Goal: Complete application form: Complete application form

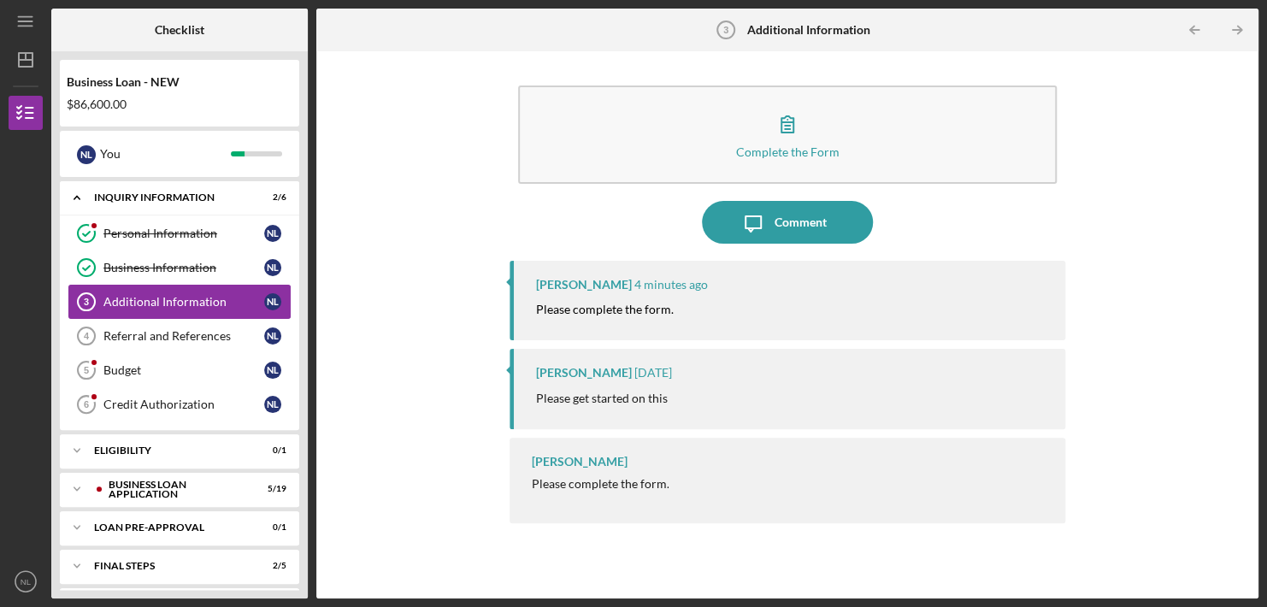
click at [199, 299] on div "Additional Information" at bounding box center [183, 302] width 161 height 14
click at [460, 396] on div "Complete the Form Form Icon/Message Comment [PERSON_NAME] 4 minutes ago Please …" at bounding box center [787, 325] width 925 height 530
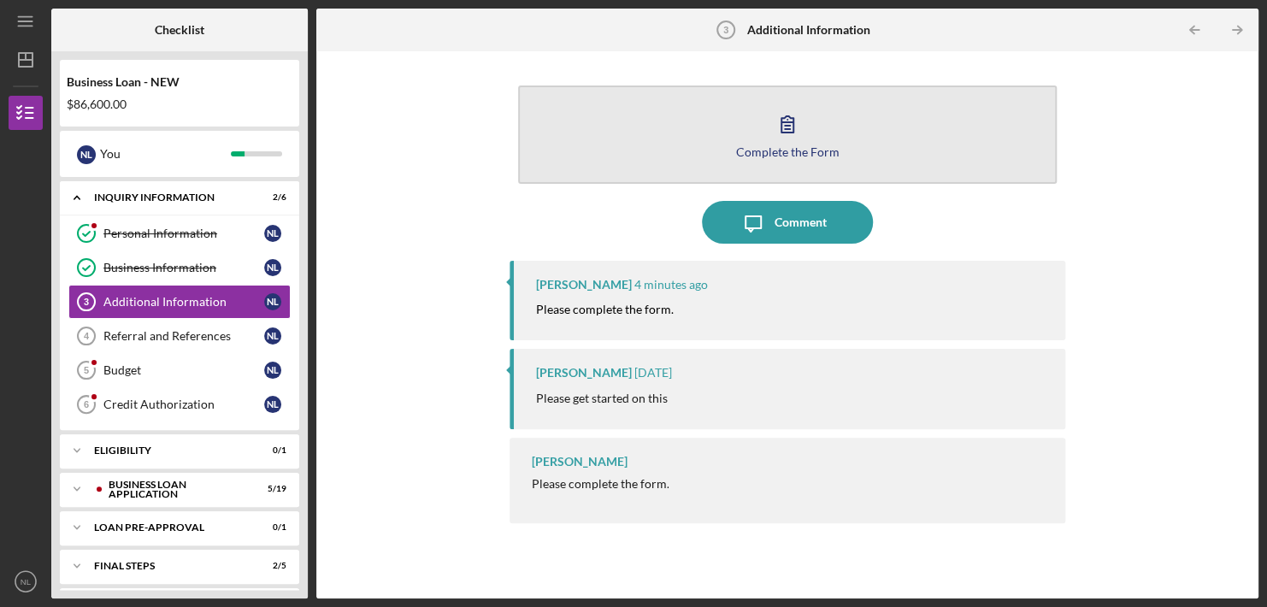
click at [763, 145] on div "Complete the Form" at bounding box center [787, 151] width 103 height 13
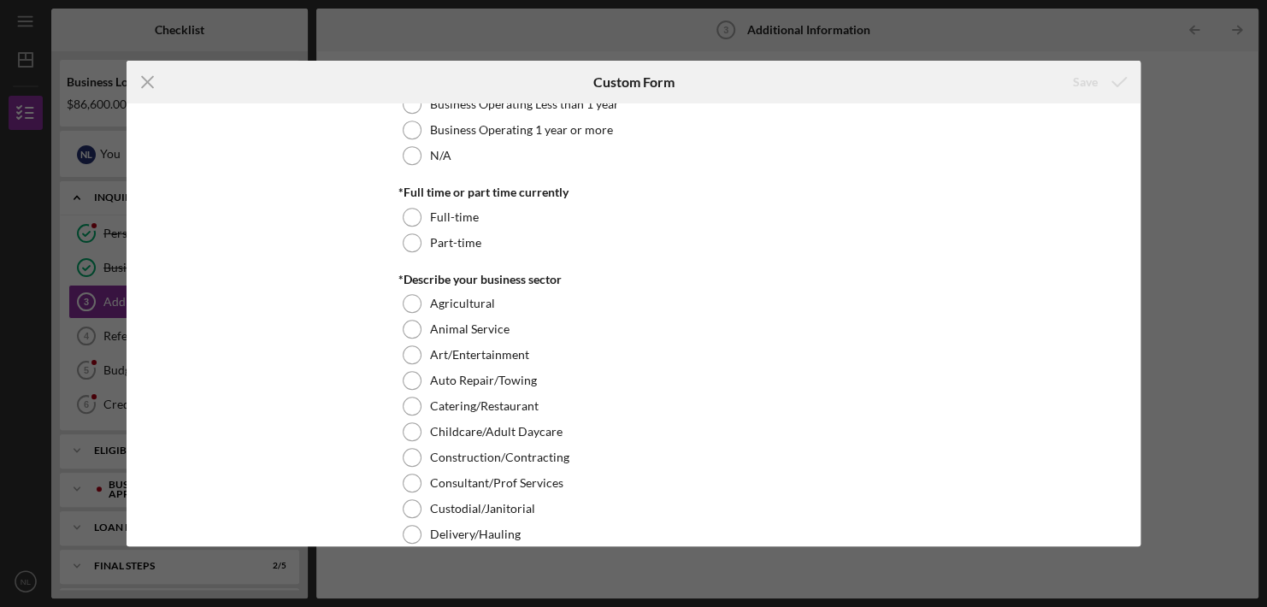
scroll to position [417, 0]
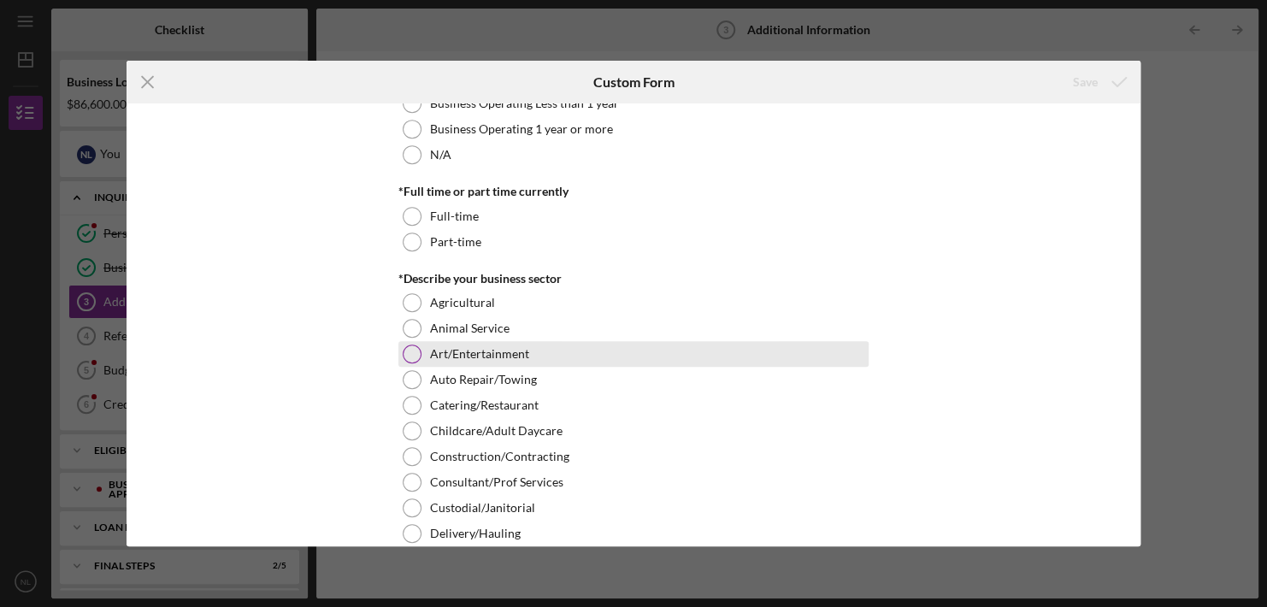
click at [579, 341] on div "Art/Entertainment" at bounding box center [633, 354] width 470 height 26
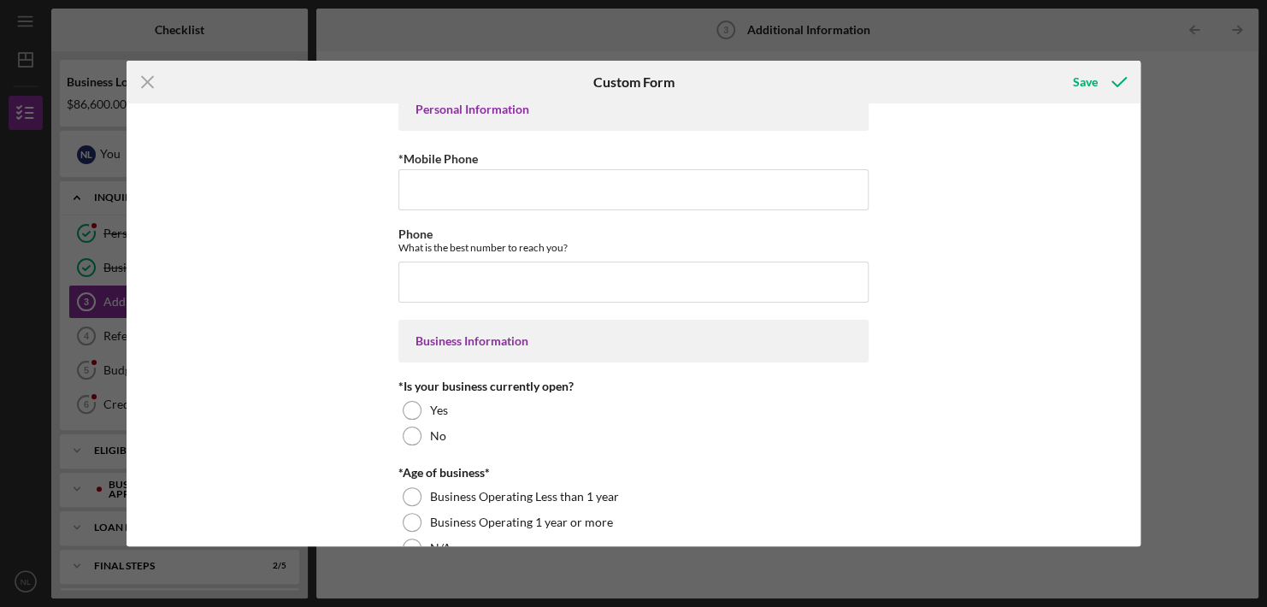
scroll to position [0, 0]
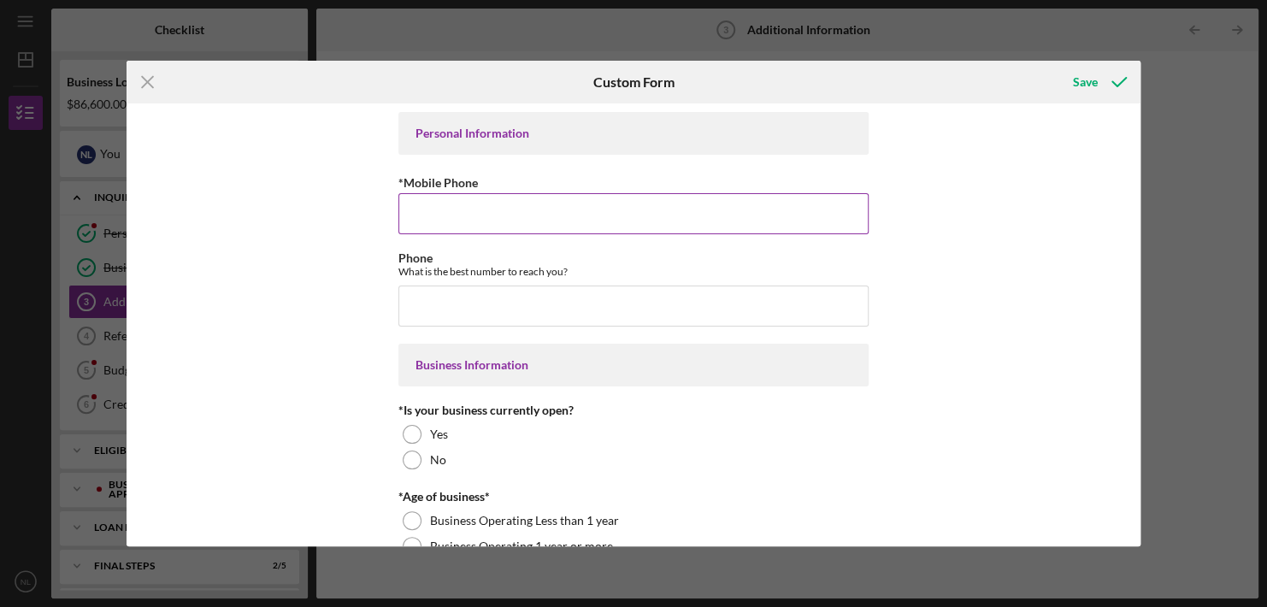
click at [416, 213] on input "*Mobile Phone" at bounding box center [633, 213] width 470 height 41
type input "[PHONE_NUMBER]"
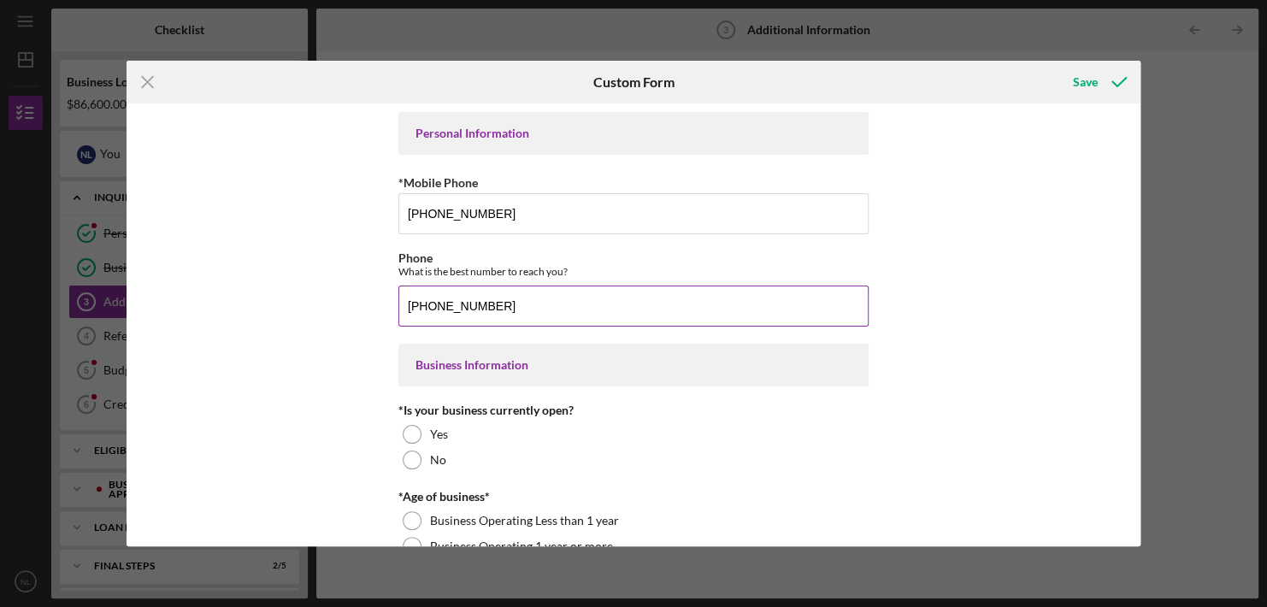
click at [491, 307] on input "[PHONE_NUMBER]" at bounding box center [633, 306] width 470 height 41
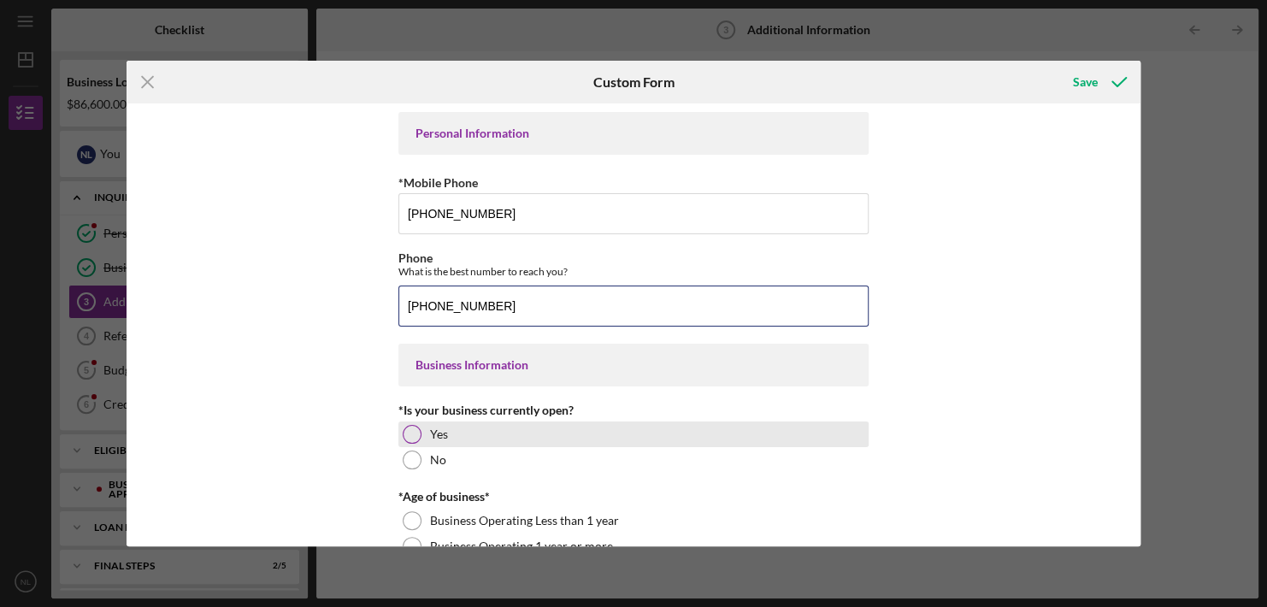
type input "[PHONE_NUMBER]"
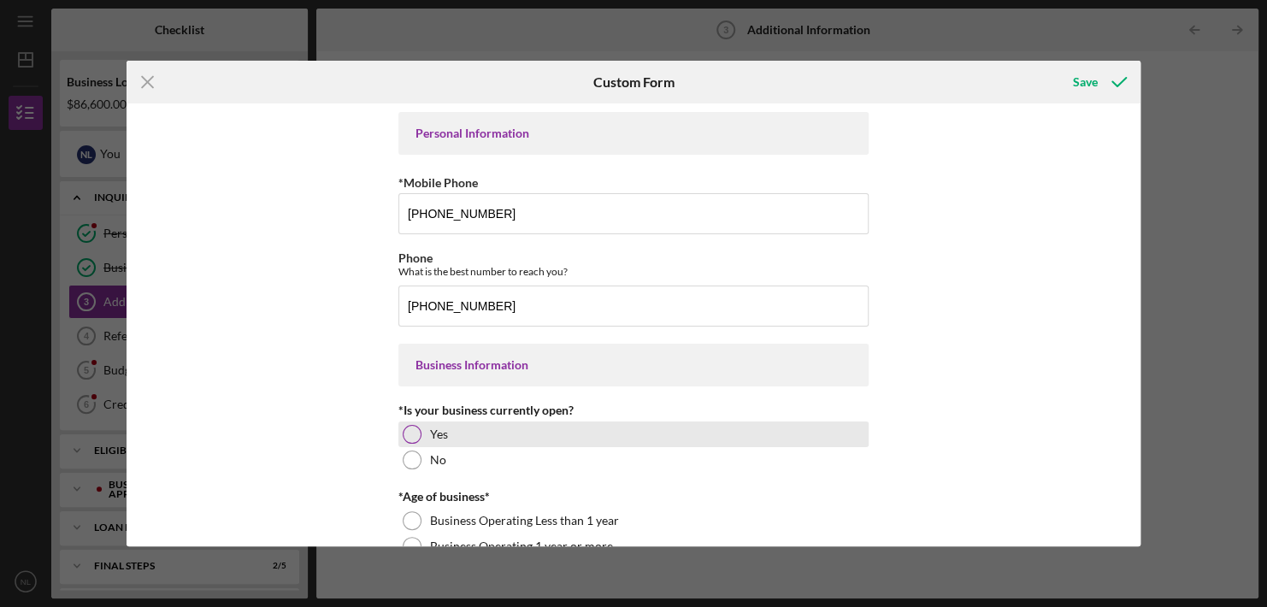
click at [410, 430] on div at bounding box center [412, 434] width 19 height 19
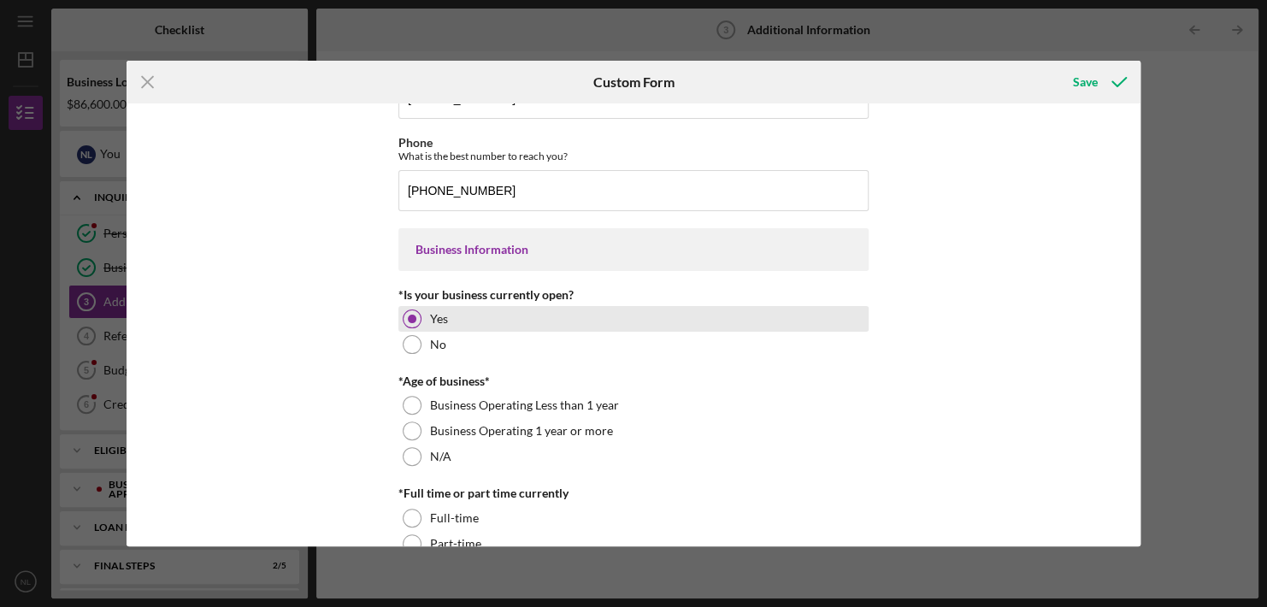
scroll to position [137, 0]
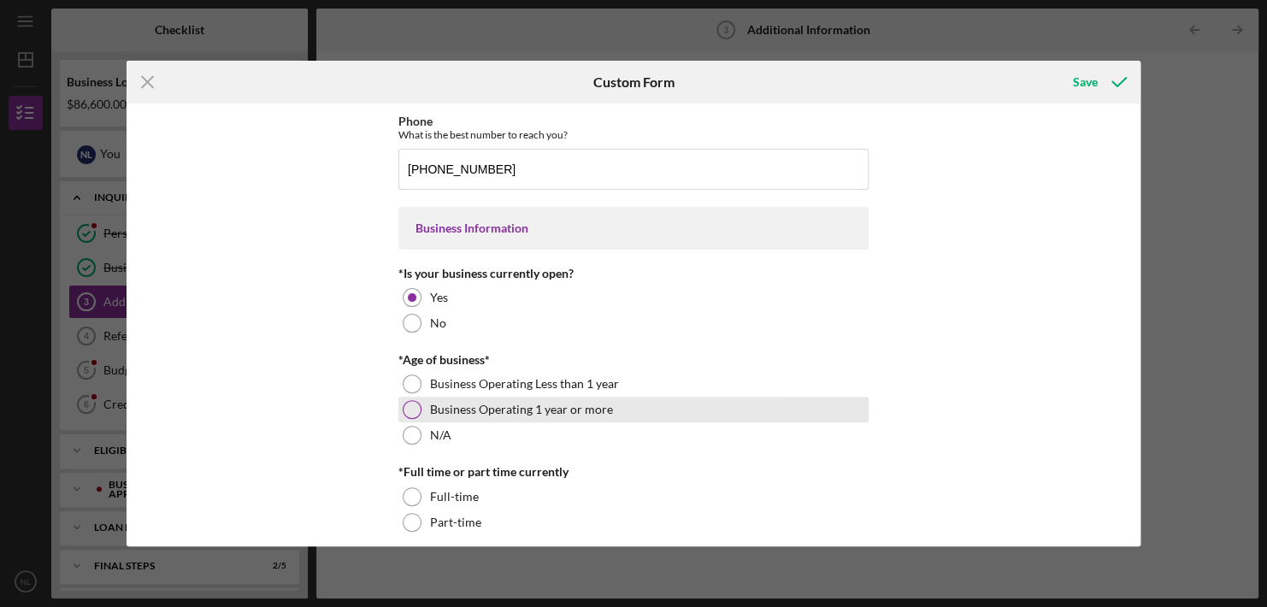
click at [413, 409] on div at bounding box center [412, 409] width 19 height 19
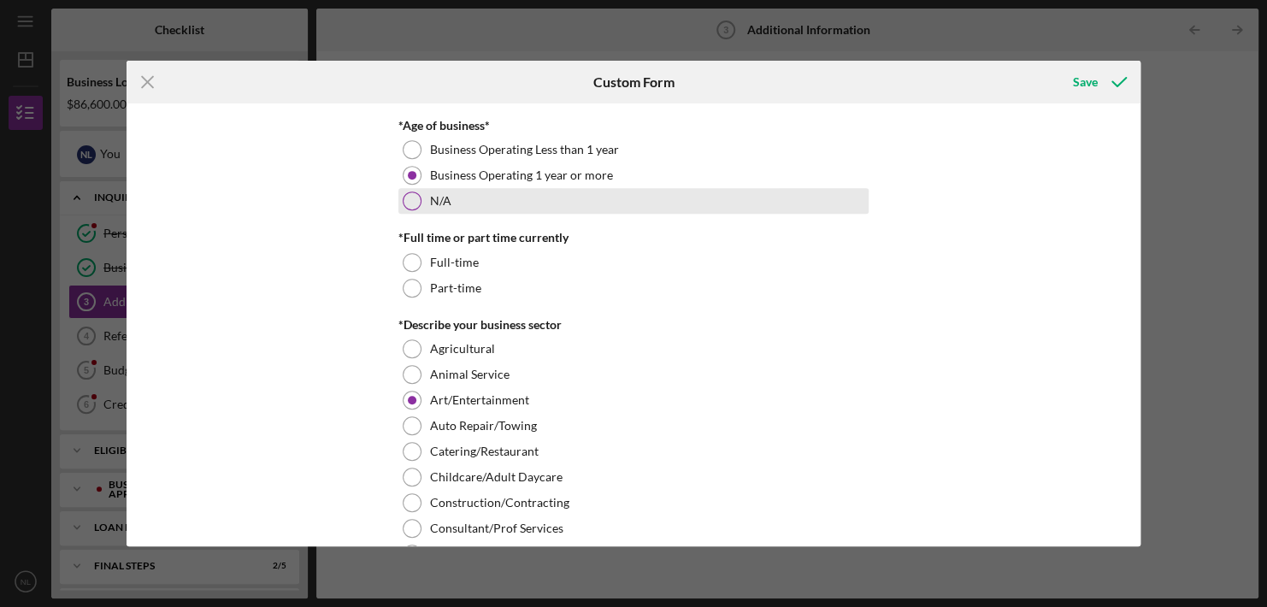
scroll to position [376, 0]
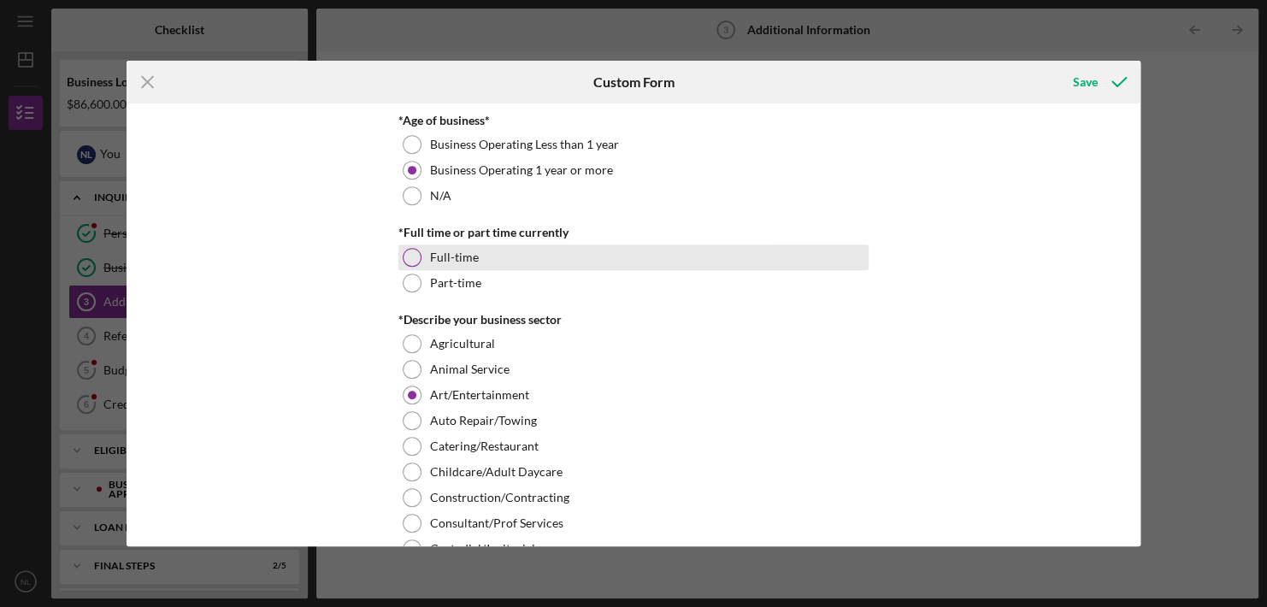
click at [408, 249] on div at bounding box center [412, 257] width 19 height 19
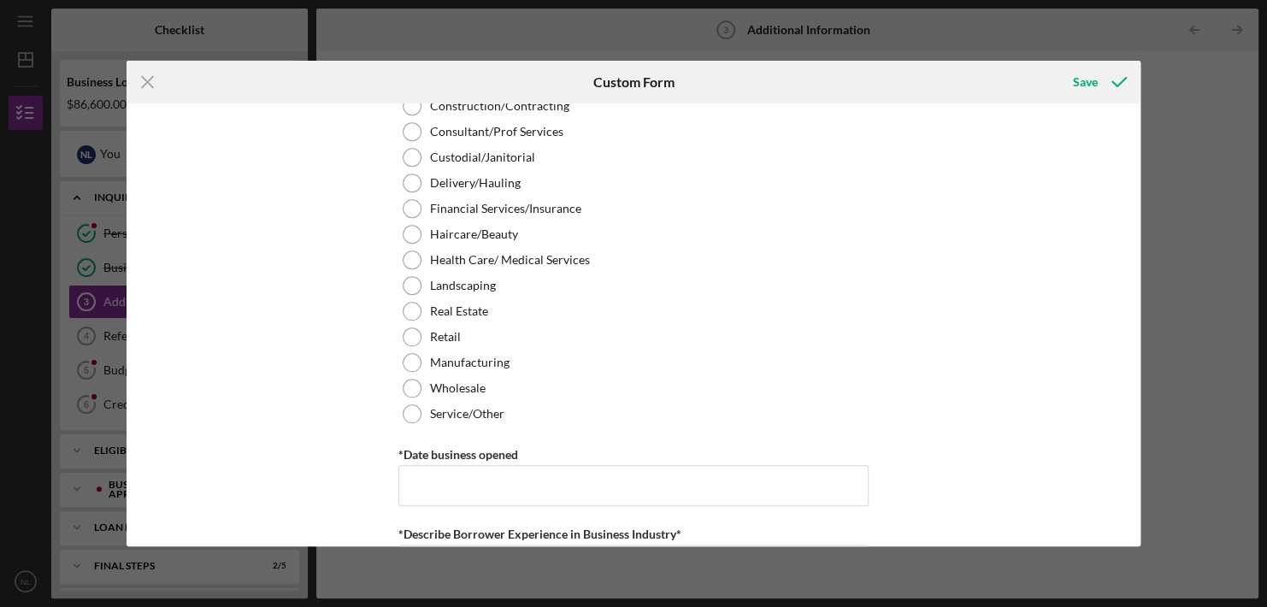
scroll to position [776, 0]
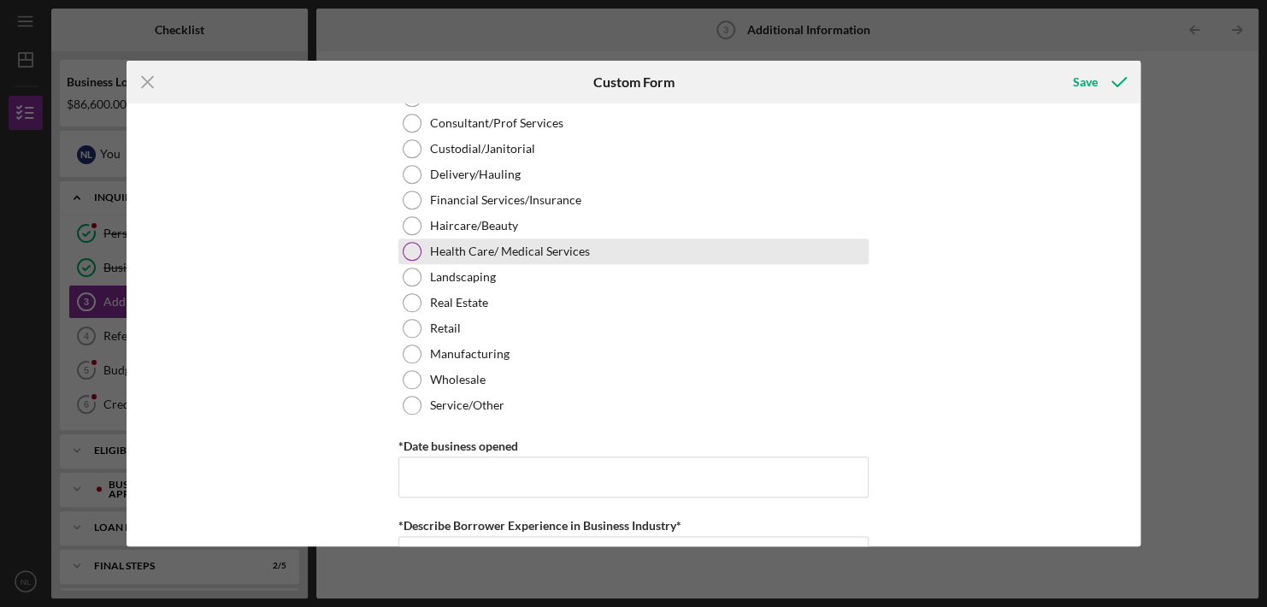
click at [521, 253] on label "Health Care/ Medical Services" at bounding box center [510, 251] width 160 height 14
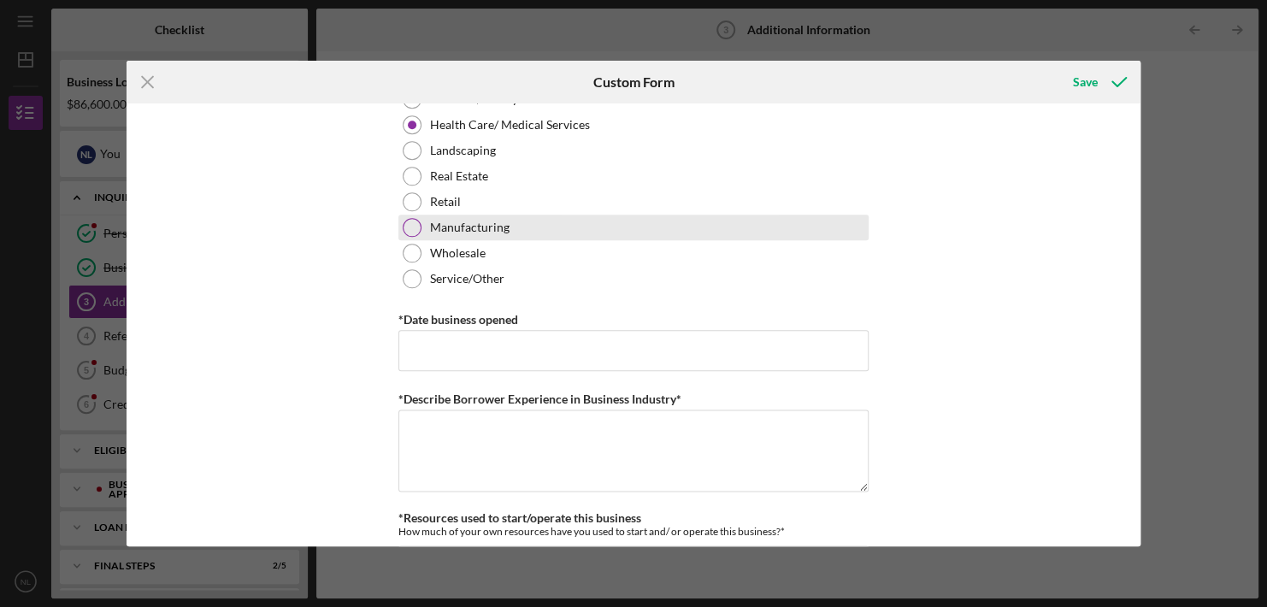
scroll to position [906, 0]
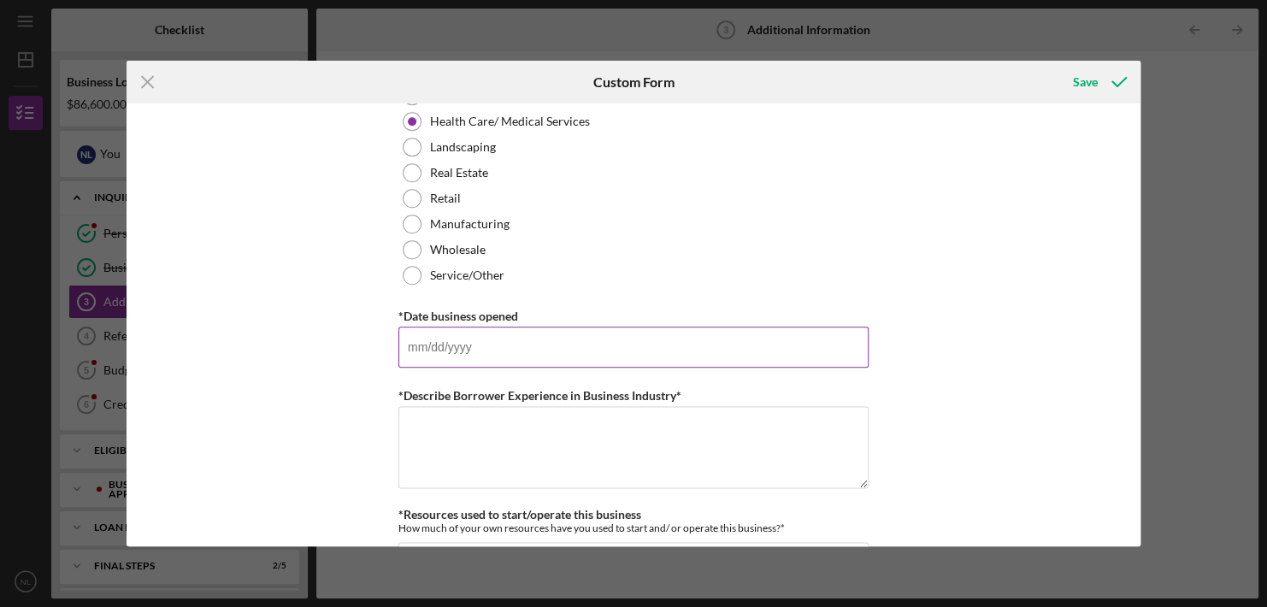
click at [421, 341] on input "*Date business opened" at bounding box center [633, 347] width 470 height 41
type input "[DATE]"
click at [423, 417] on textarea "*Describe Borrower Experience in Business Industry*" at bounding box center [633, 447] width 470 height 82
type textarea "I"
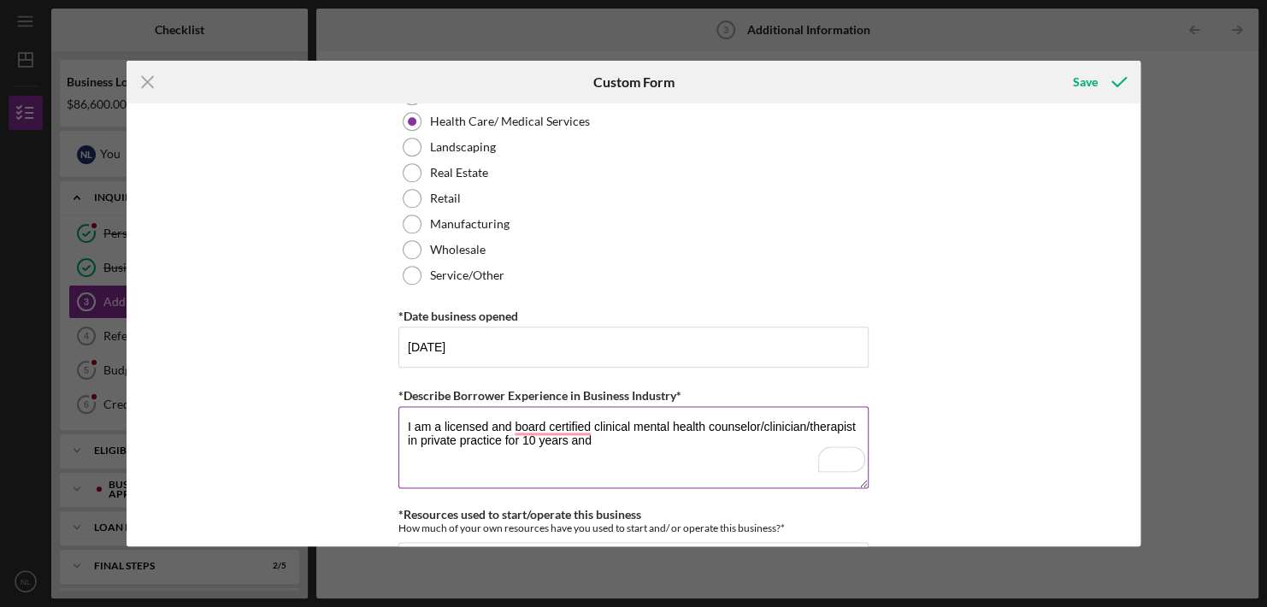
click at [423, 415] on textarea "I am a licensed and board certified clinical mental health counselor/clinician/…" at bounding box center [633, 447] width 470 height 82
click at [595, 439] on textarea "I am a licensed and board certified clinical mental health counselor/clinician/…" at bounding box center [633, 447] width 470 height 82
click at [441, 455] on textarea "I am a licensed and board-certified clinical mental health counselor/clinician/…" at bounding box center [633, 447] width 470 height 82
click at [486, 453] on textarea "I am a licensed and board-certified clinical mental health counselor/clinician/…" at bounding box center [633, 447] width 470 height 82
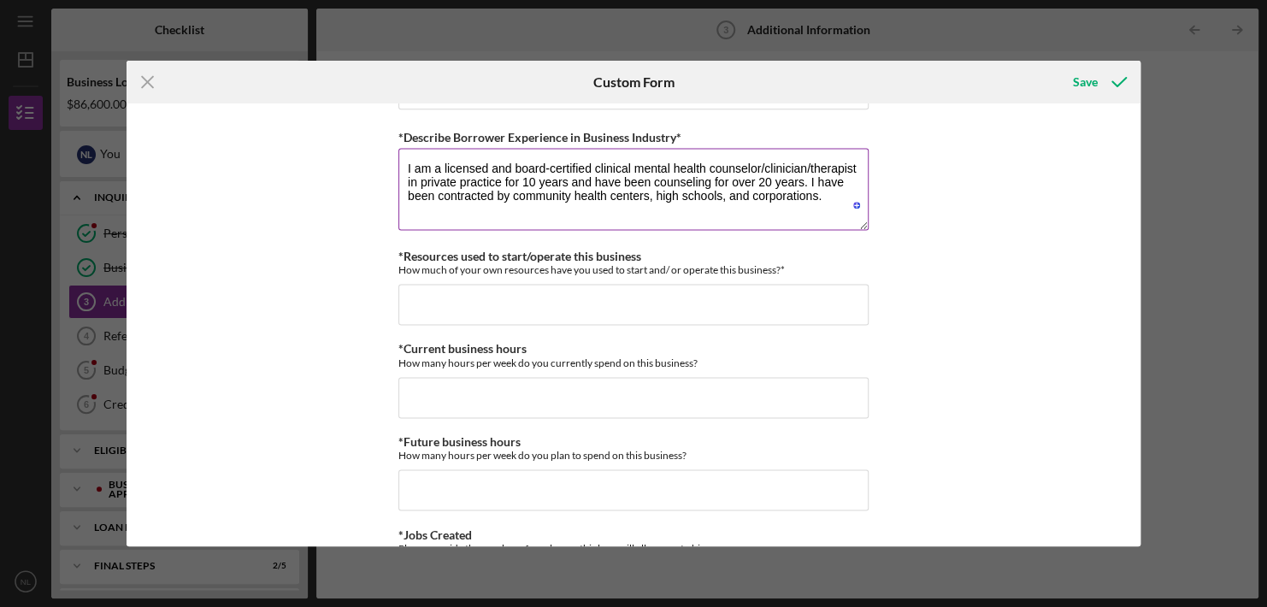
scroll to position [1165, 0]
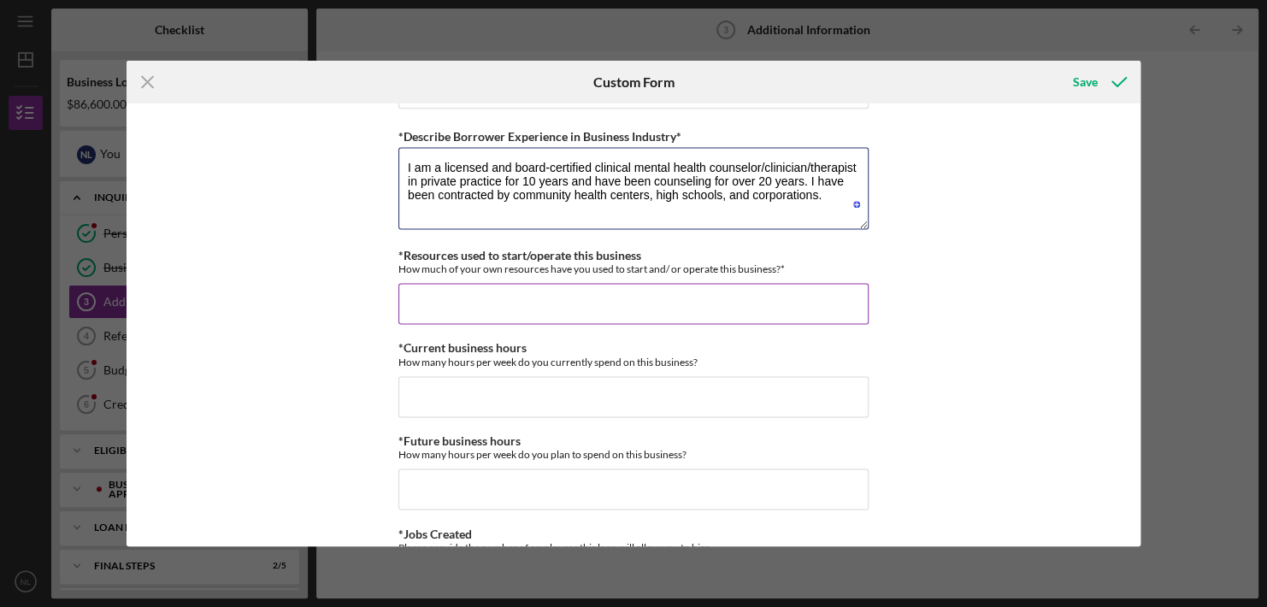
type textarea "I am a licensed and board-certified clinical mental health counselor/clinician/…"
click at [418, 286] on input "*Resources used to start/operate this business" at bounding box center [633, 303] width 470 height 41
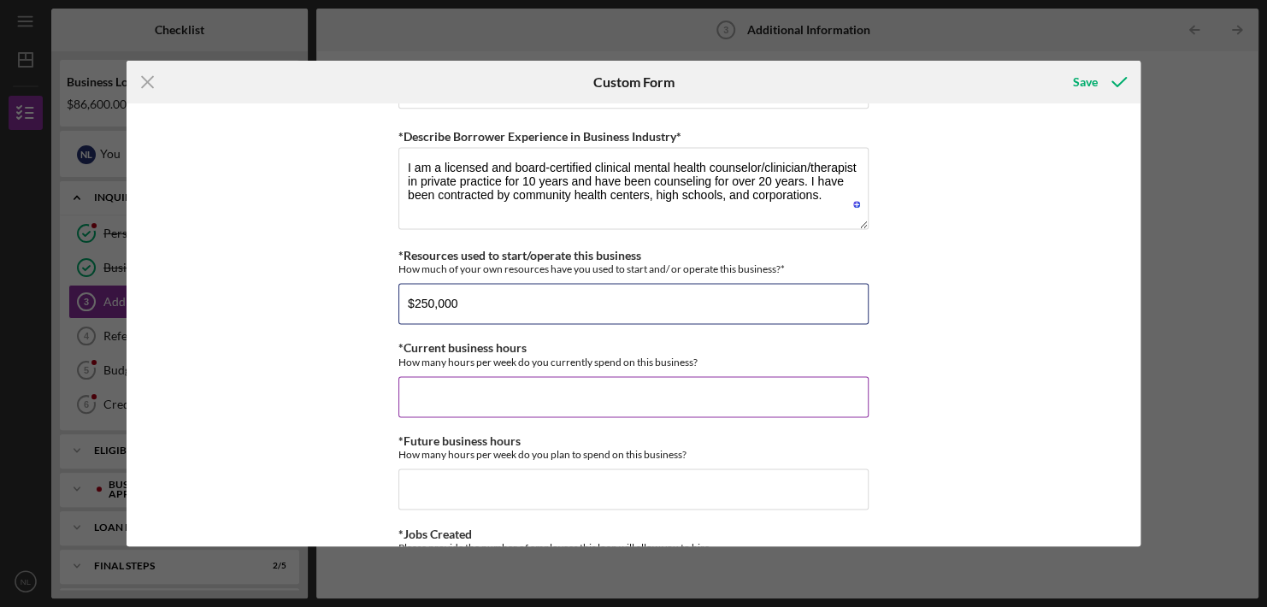
type input "$250,000"
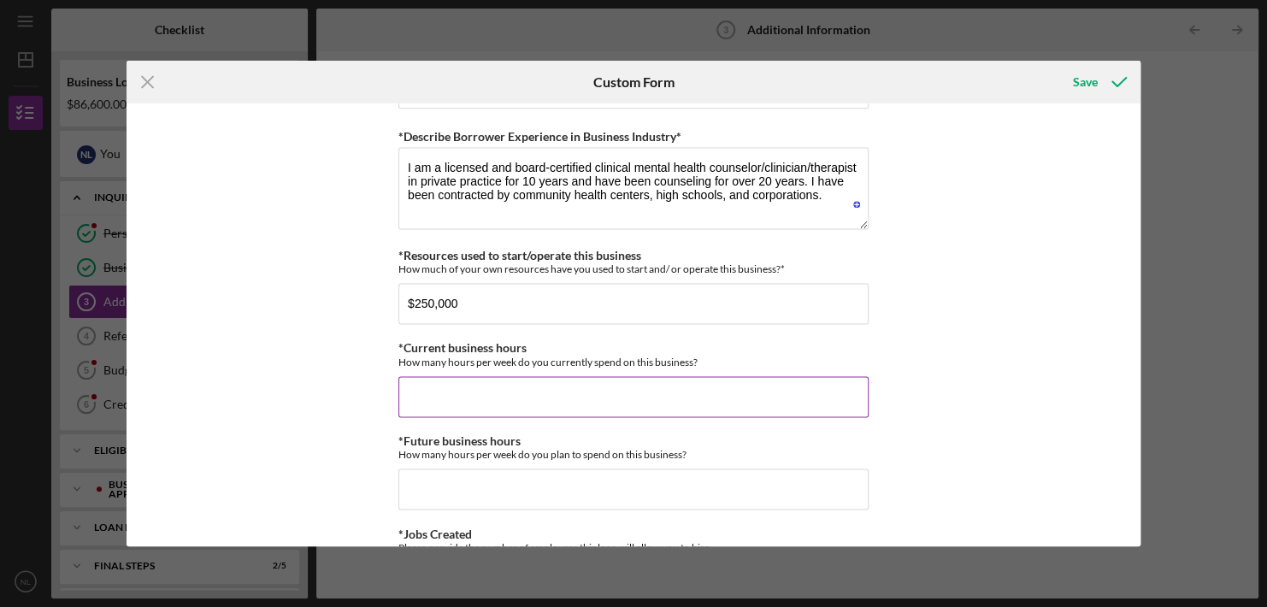
click at [415, 383] on input "*Current business hours" at bounding box center [633, 396] width 470 height 41
click at [415, 383] on input "9" at bounding box center [633, 396] width 470 height 41
type input "-"
click at [415, 383] on input "-" at bounding box center [633, 396] width 470 height 41
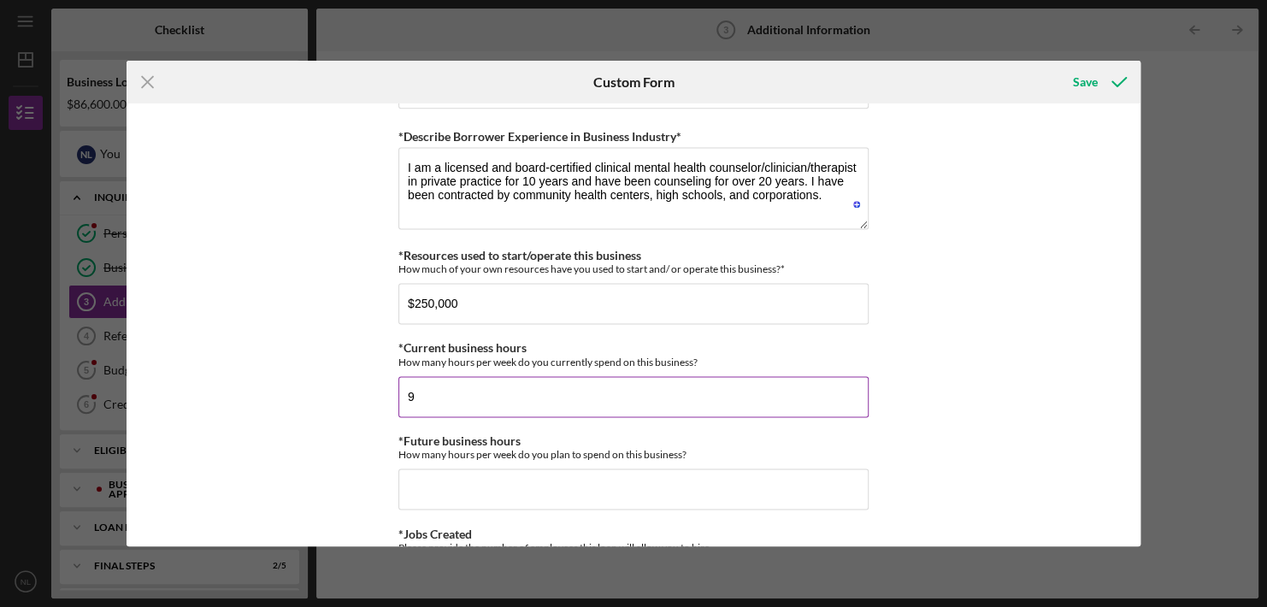
type input "9"
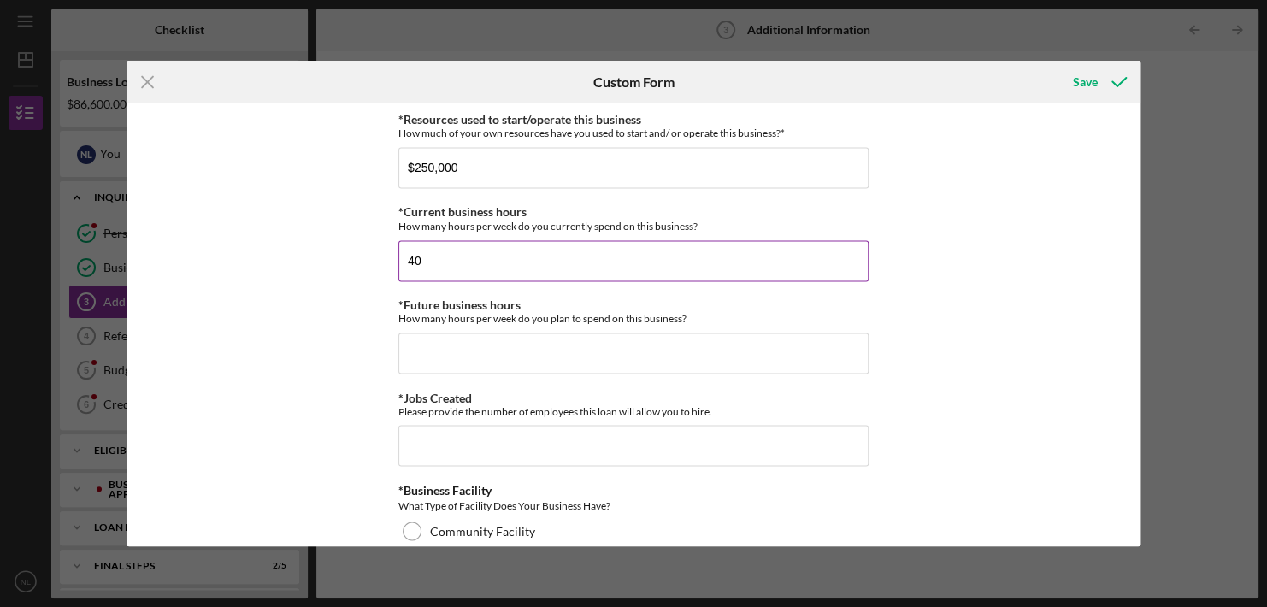
scroll to position [1302, 0]
type input "40"
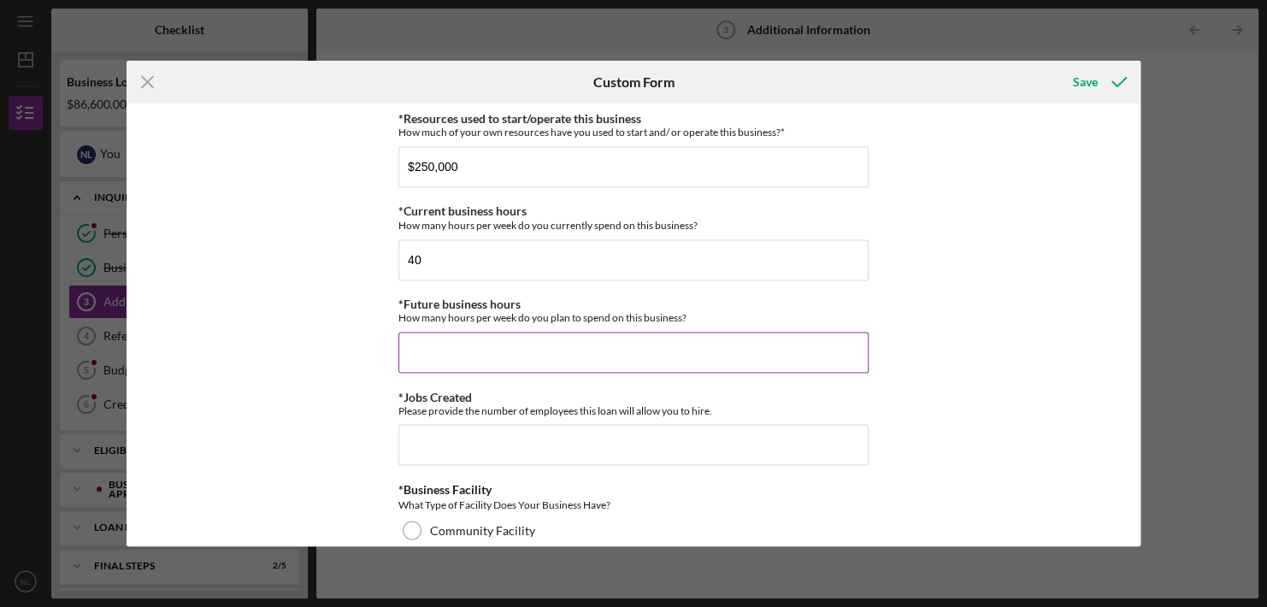
click at [409, 344] on input "*Future business hours" at bounding box center [633, 352] width 470 height 41
type input "40"
click at [404, 440] on input "*Jobs Created" at bounding box center [633, 444] width 470 height 41
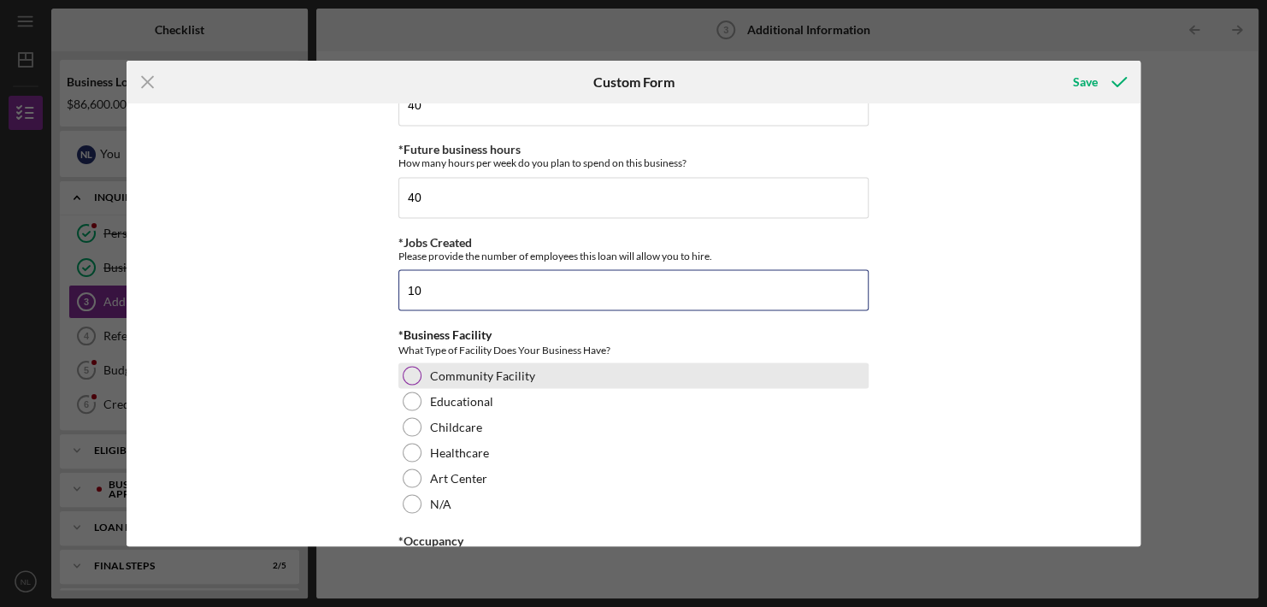
scroll to position [1467, 0]
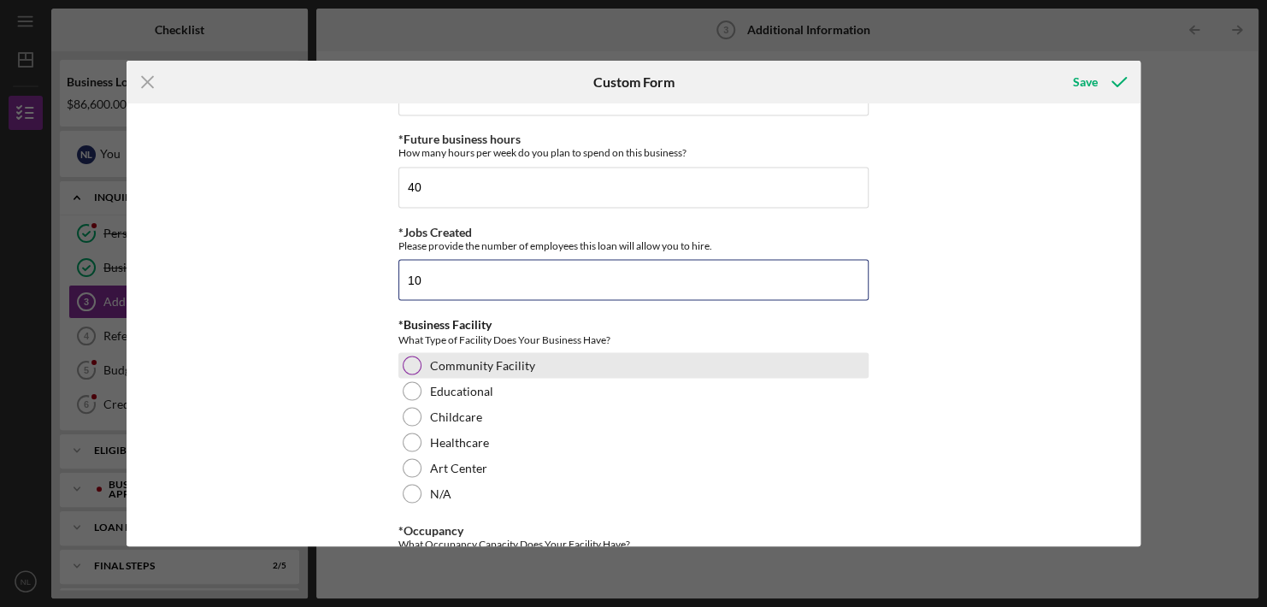
type input "10"
click at [406, 360] on div at bounding box center [412, 365] width 19 height 19
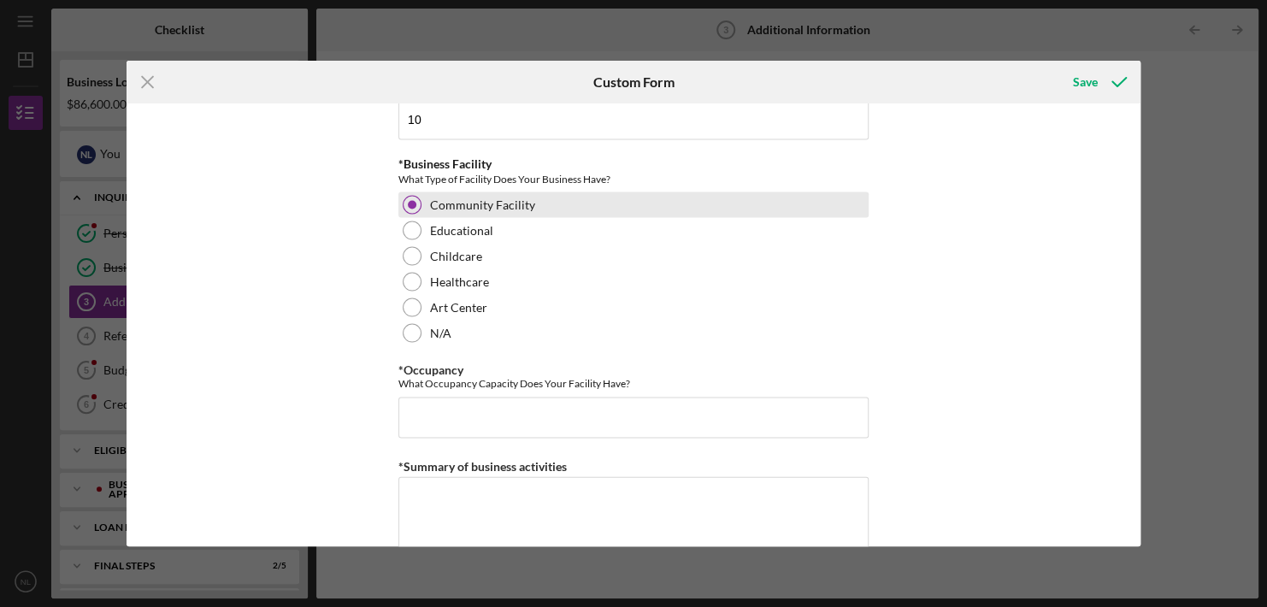
scroll to position [1628, 0]
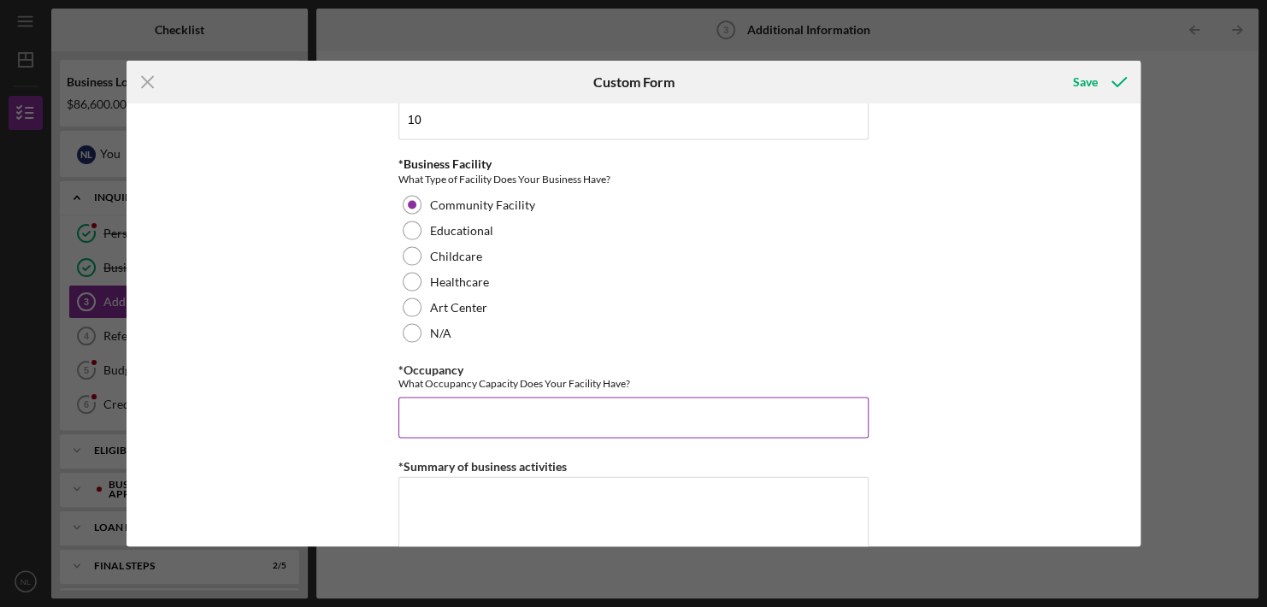
click at [408, 409] on input "*Occupancy" at bounding box center [633, 417] width 470 height 41
type input "3"
type input "30"
click at [419, 490] on textarea "*Summary of business activities" at bounding box center [633, 517] width 470 height 82
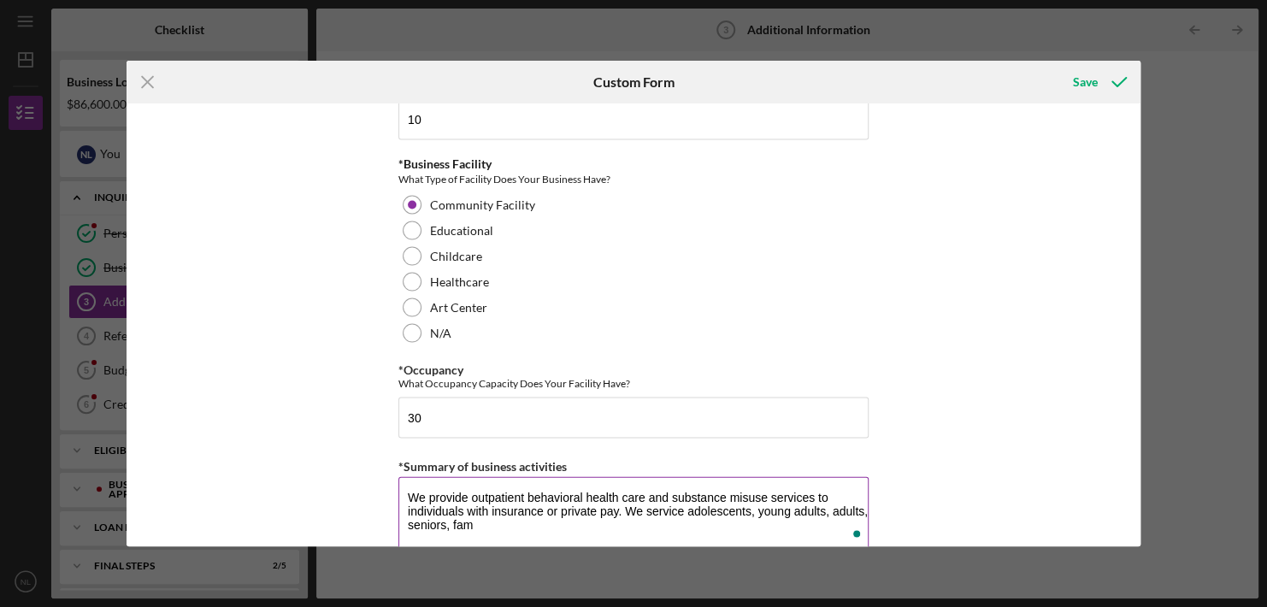
click at [419, 490] on textarea "We provide outpatient behavioral health care and substance misuse services to i…" at bounding box center [633, 517] width 470 height 82
click at [476, 520] on textarea "We provide outpatient behavioral health care and substance misuse services to i…" at bounding box center [633, 517] width 470 height 82
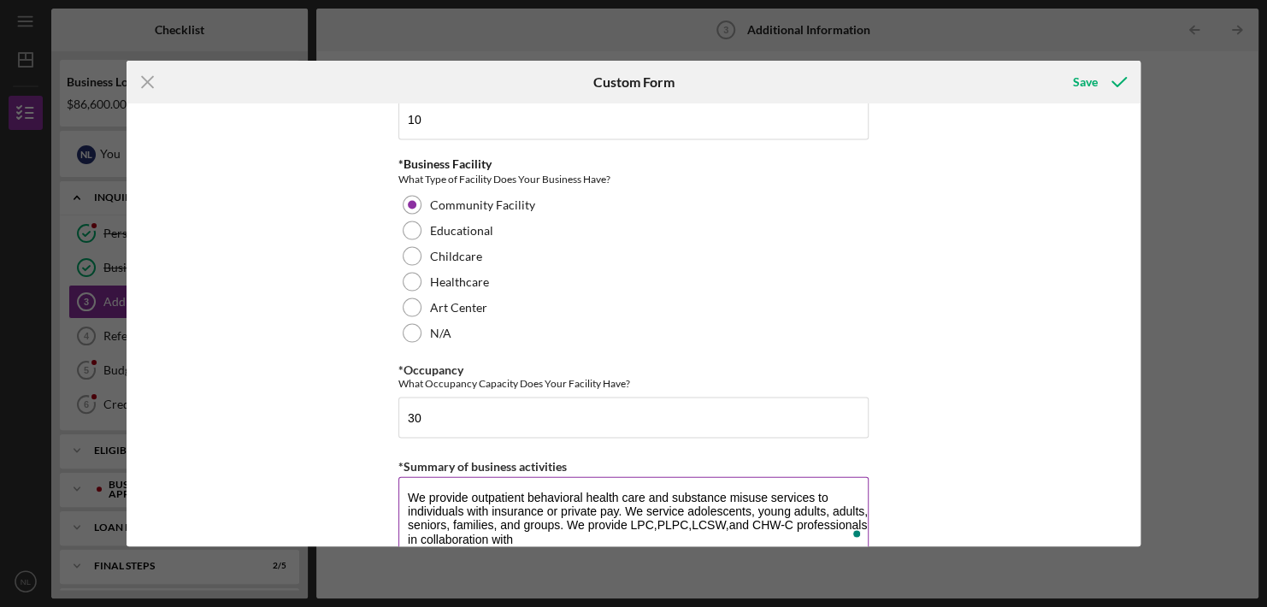
click at [476, 502] on textarea "We provide outpatient behavioral health care and substance misuse services to i…" at bounding box center [633, 517] width 470 height 82
click at [521, 533] on textarea "We provide outpatient behavioral health care and substance misuse services to i…" at bounding box center [633, 517] width 470 height 82
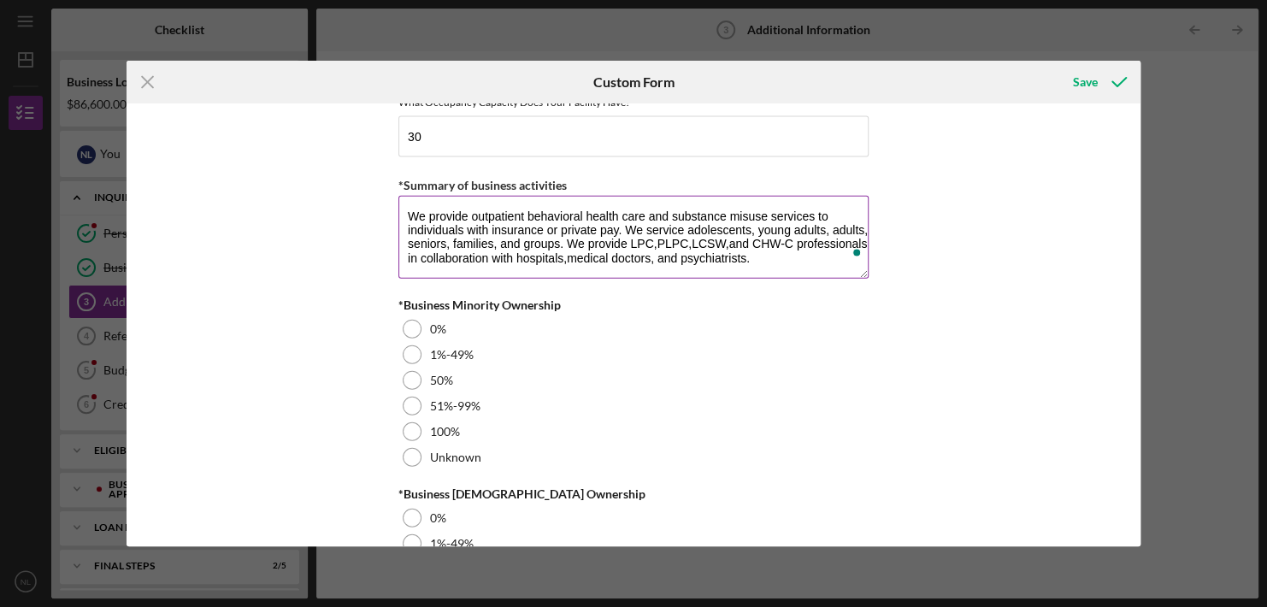
scroll to position [1911, 0]
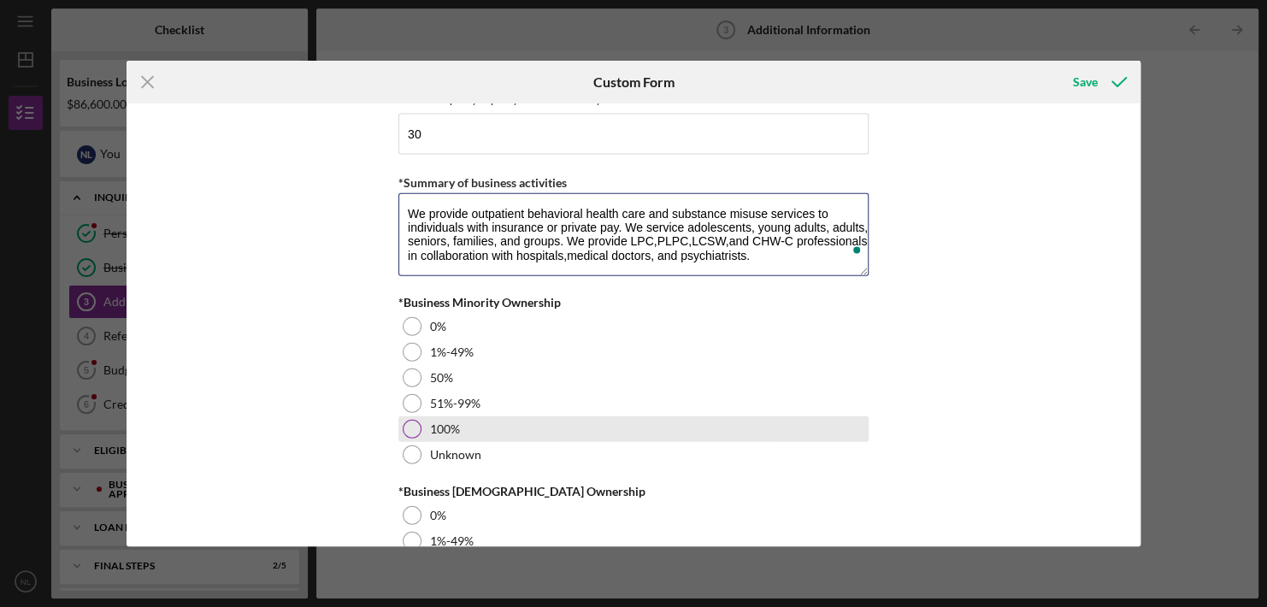
type textarea "We provide outpatient behavioral health care and substance misuse services to i…"
click at [414, 421] on div at bounding box center [412, 429] width 19 height 19
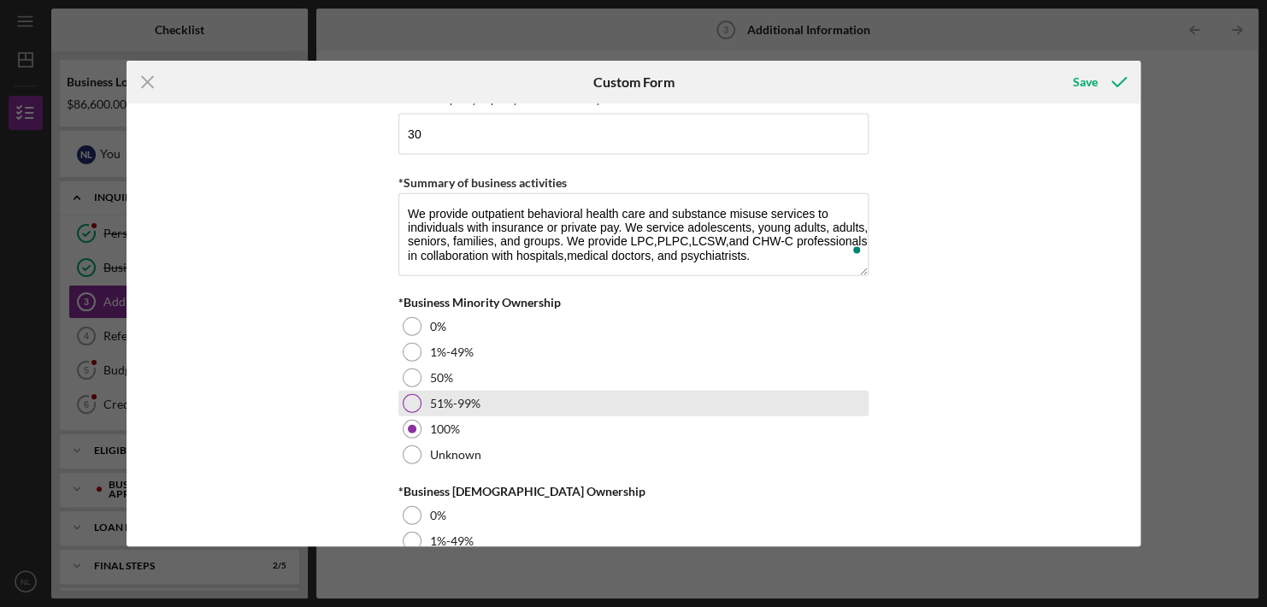
click at [414, 398] on div at bounding box center [412, 403] width 19 height 19
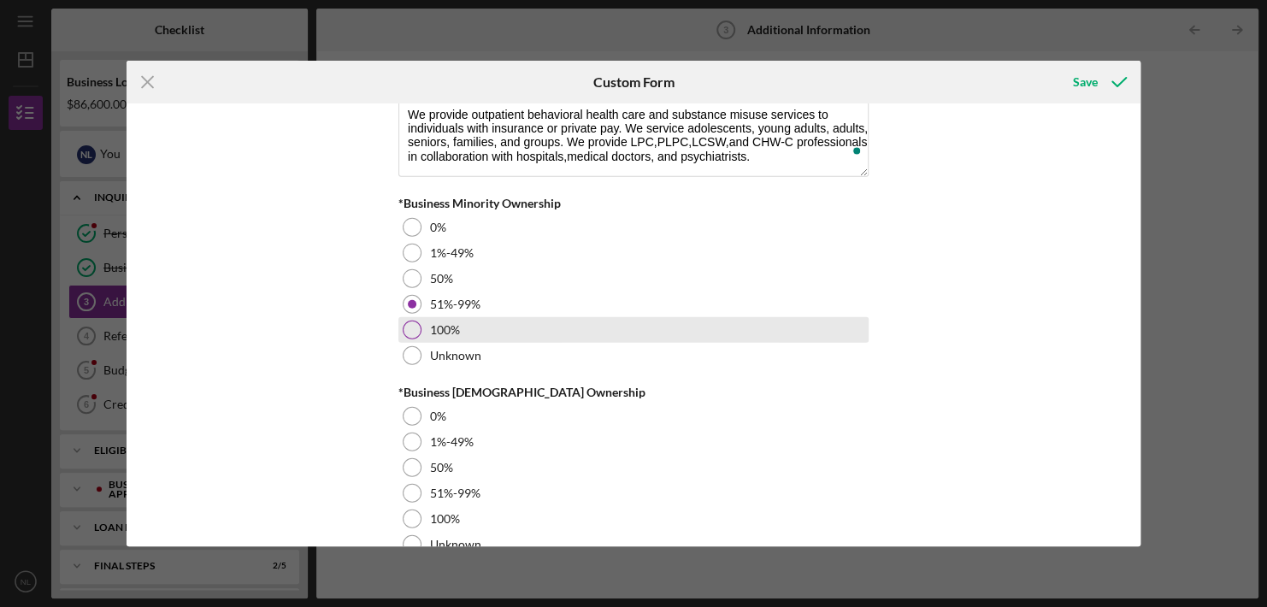
scroll to position [2043, 0]
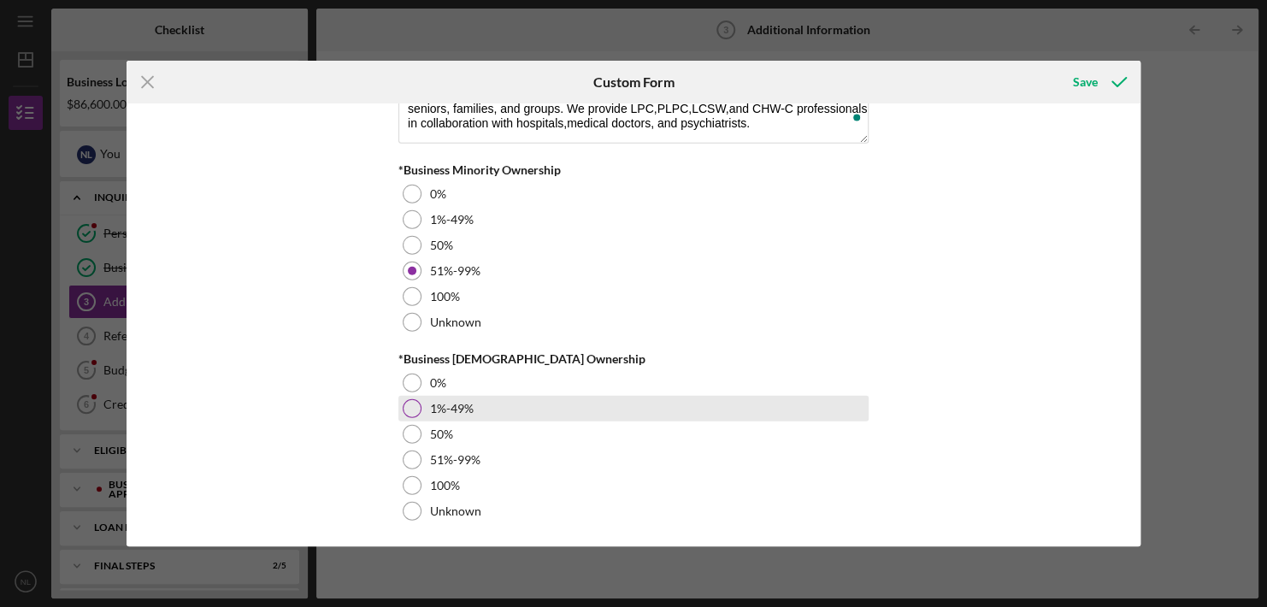
click at [411, 402] on div at bounding box center [412, 408] width 19 height 19
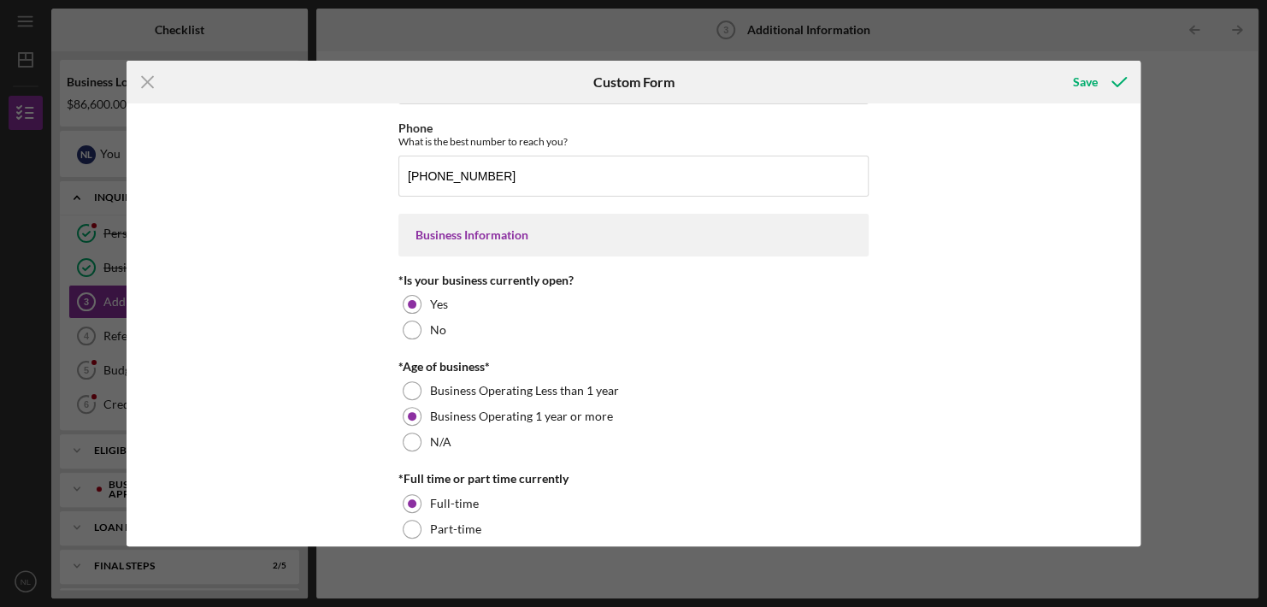
scroll to position [0, 0]
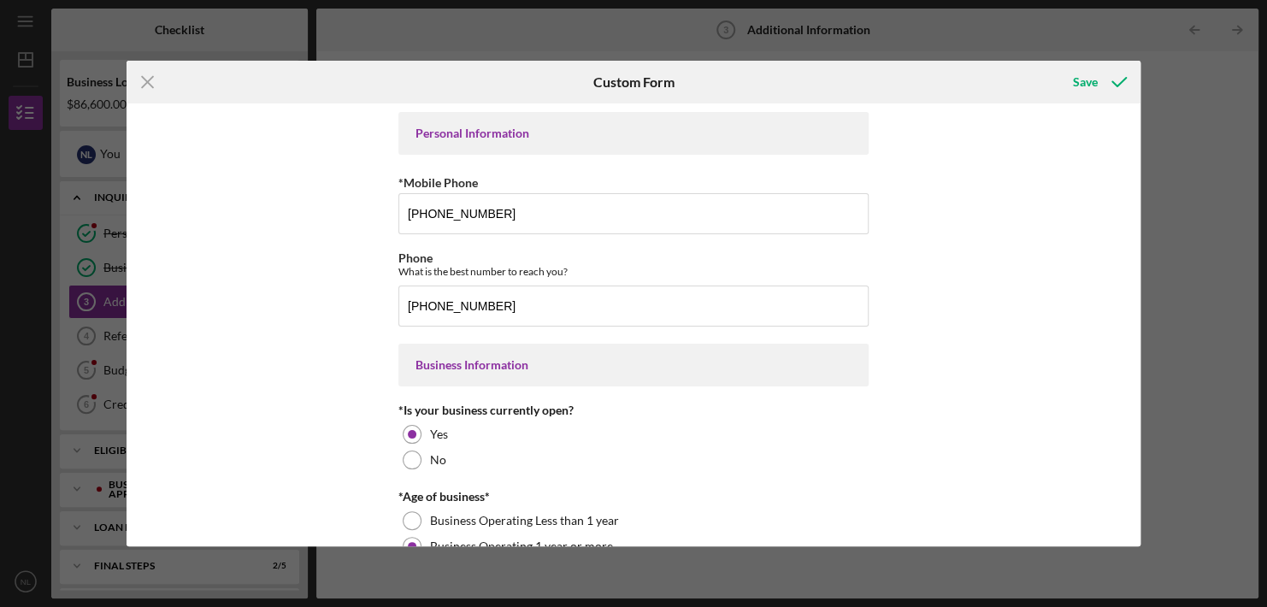
click at [555, 368] on div "Business Information" at bounding box center [633, 365] width 436 height 14
click at [152, 80] on icon "Icon/Menu Close" at bounding box center [148, 82] width 43 height 43
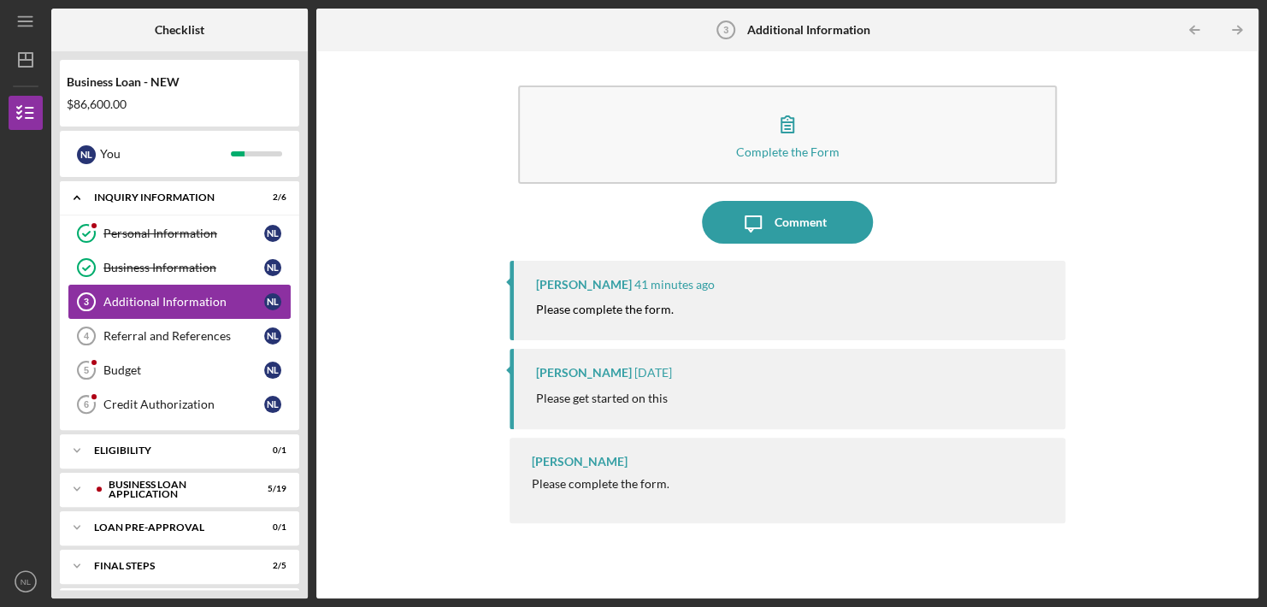
click at [203, 306] on div "Additional Information" at bounding box center [183, 302] width 161 height 14
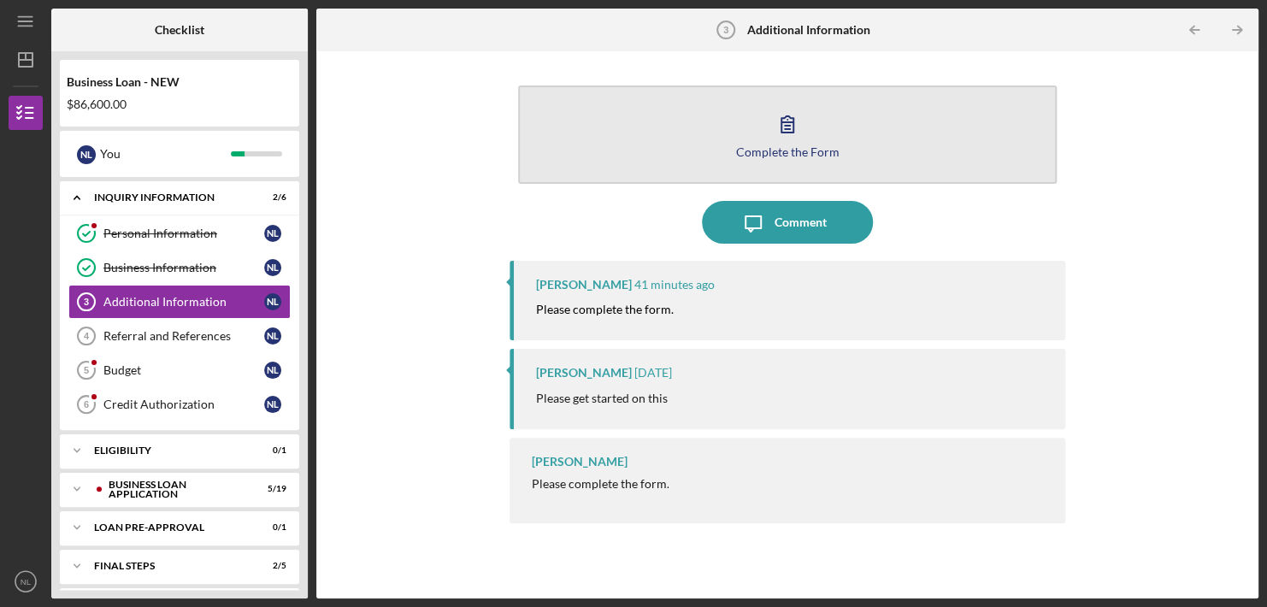
click at [791, 148] on div "Complete the Form" at bounding box center [787, 151] width 103 height 13
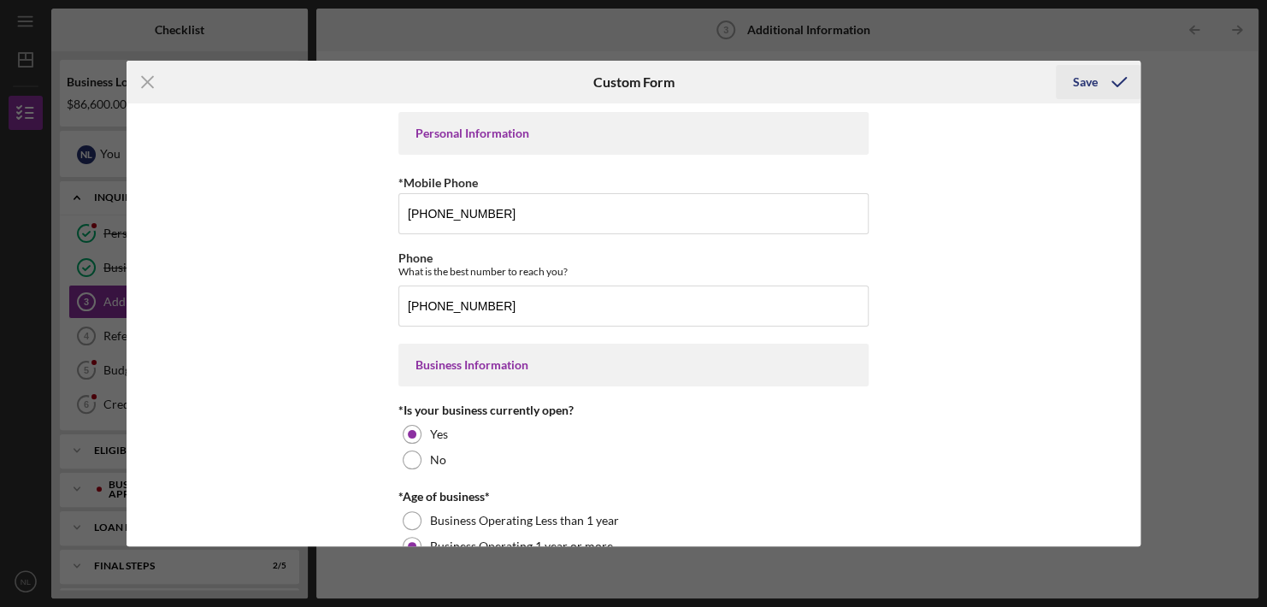
click at [1092, 81] on div "Save" at bounding box center [1085, 82] width 25 height 34
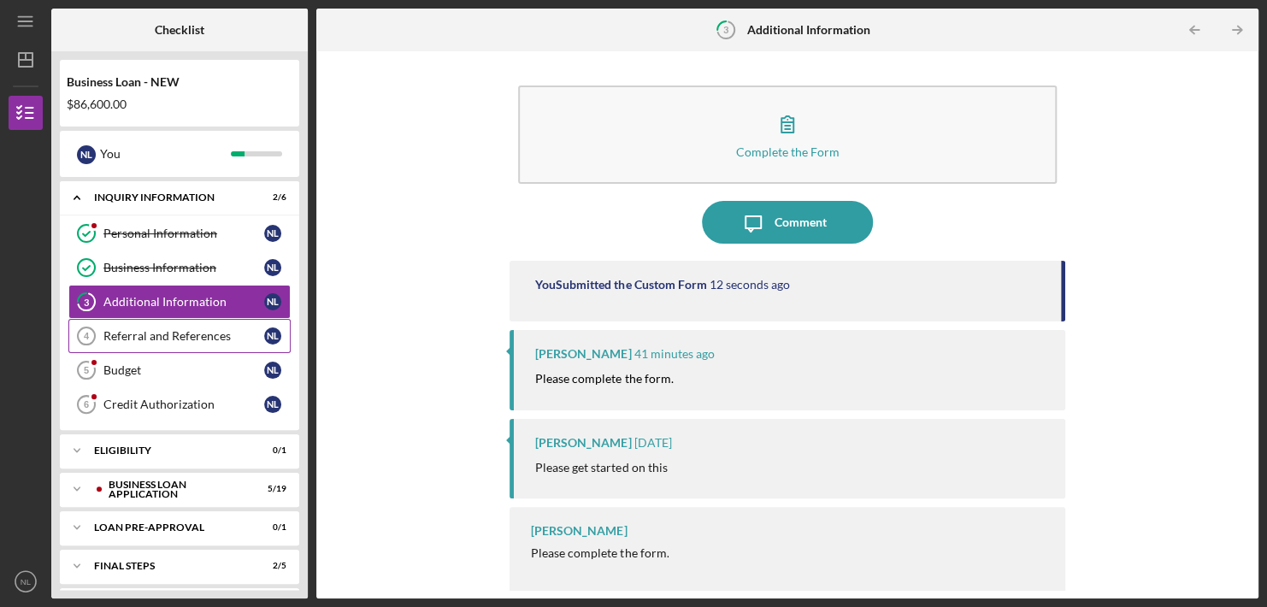
click at [157, 335] on div "Referral and References" at bounding box center [183, 336] width 161 height 14
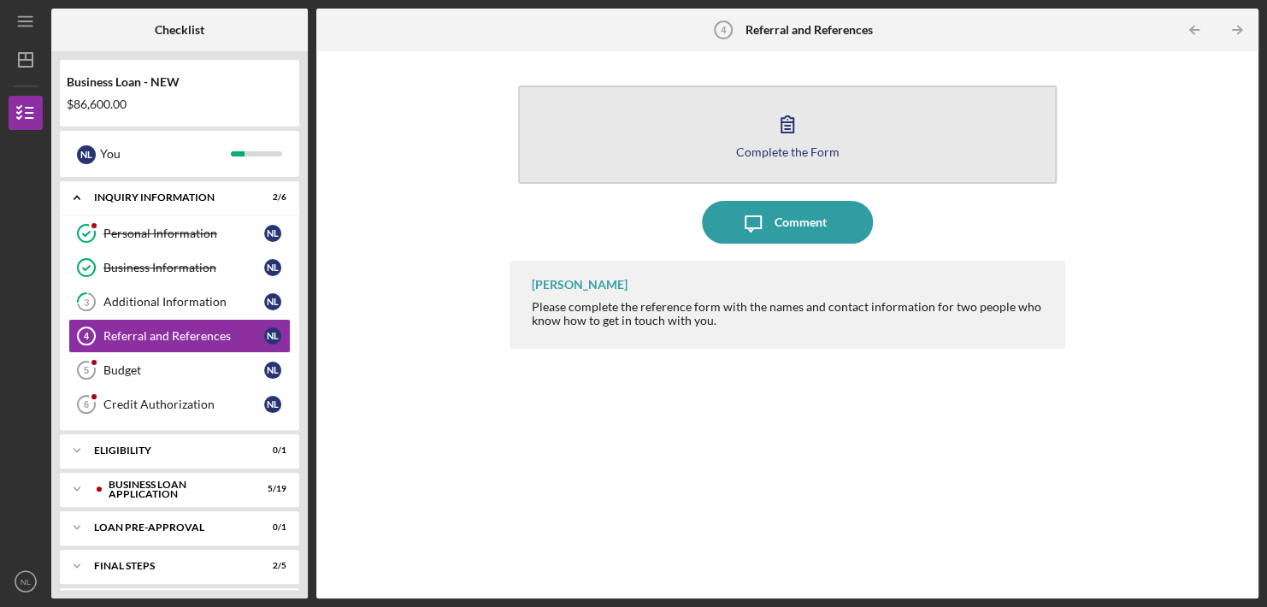
click at [792, 141] on icon "button" at bounding box center [787, 124] width 43 height 43
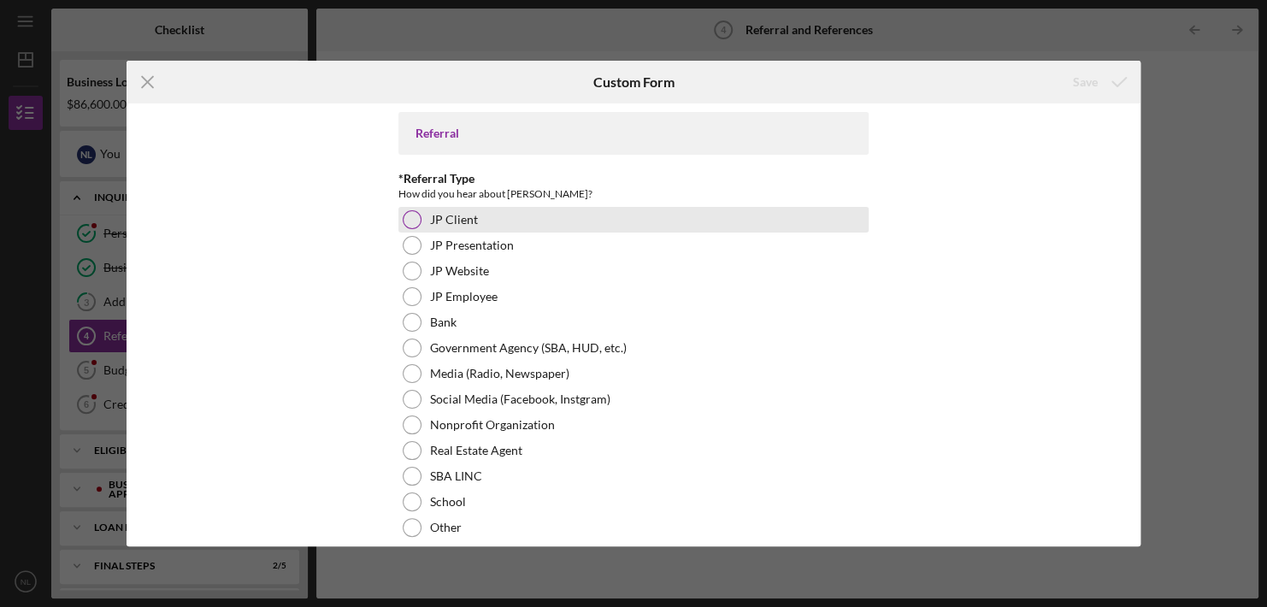
click at [412, 216] on div at bounding box center [412, 219] width 19 height 19
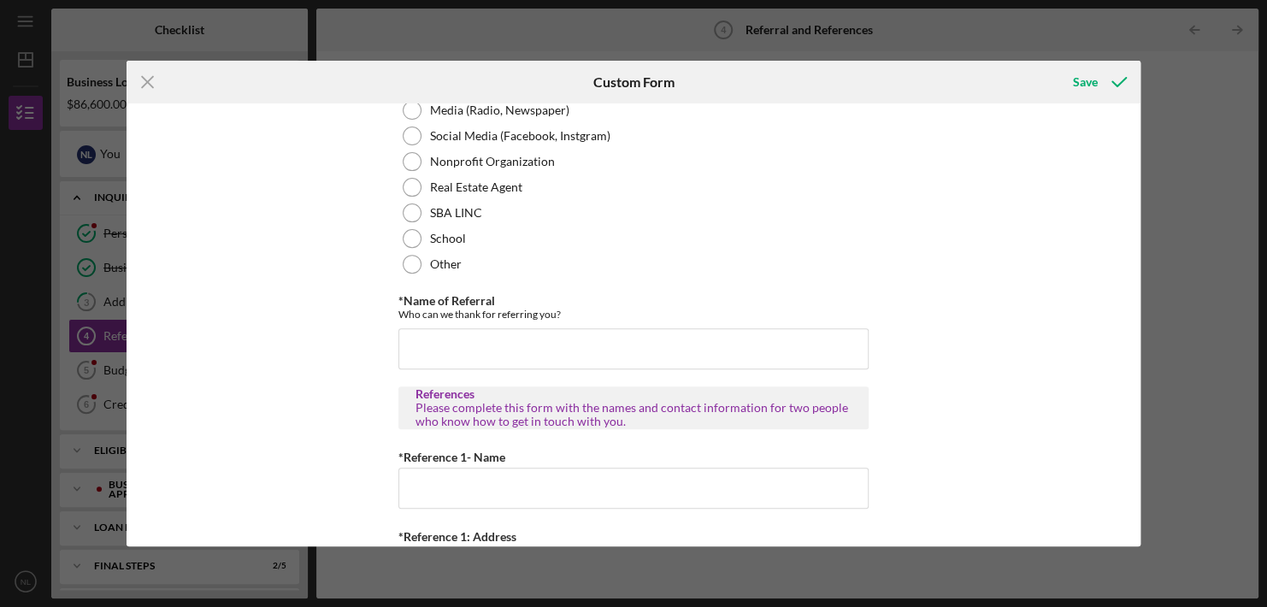
scroll to position [268, 0]
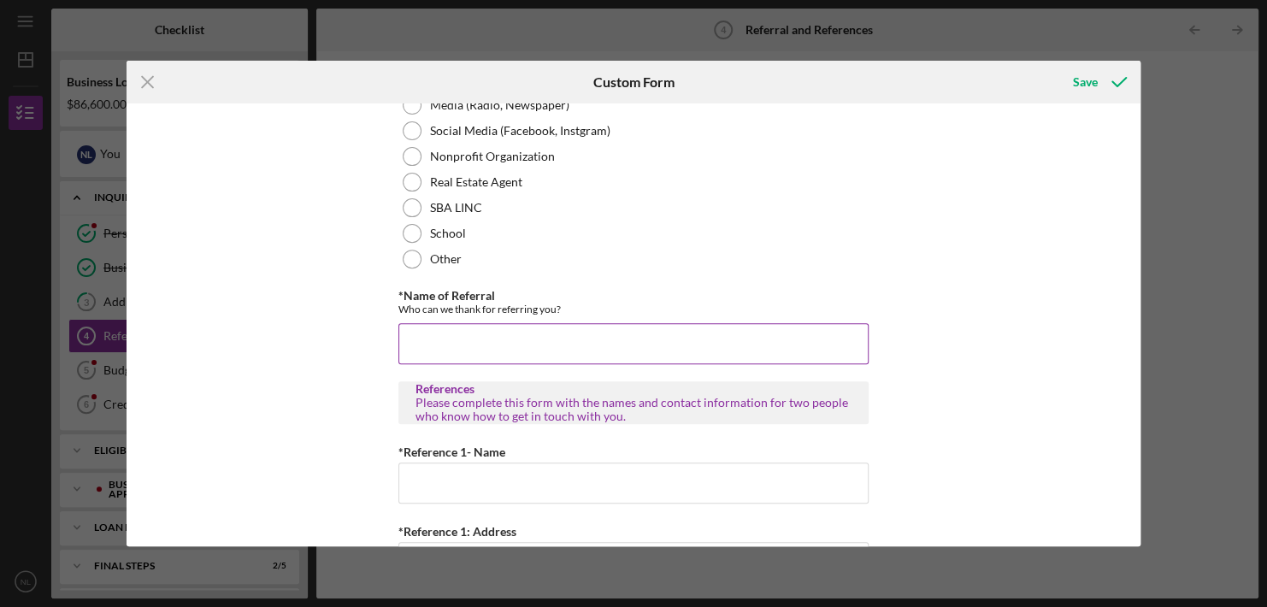
click at [409, 337] on input "*Name of Referral" at bounding box center [633, 343] width 470 height 41
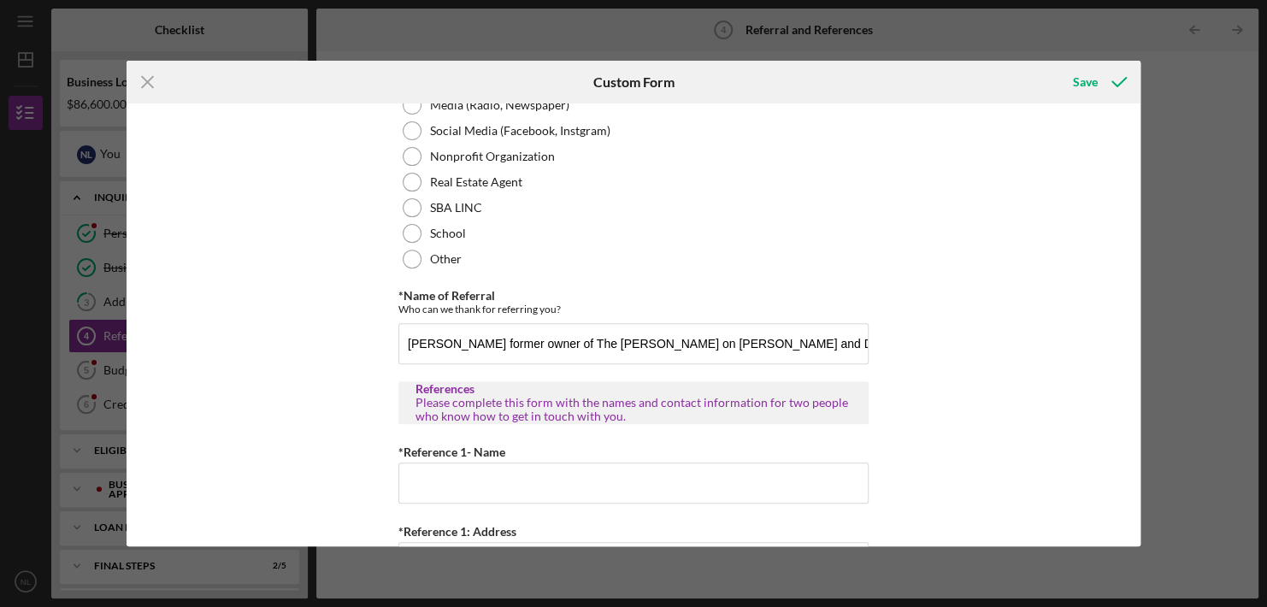
click at [384, 322] on div "Referral *Referral Type How did you hear about [PERSON_NAME]? JP Client JP Pres…" at bounding box center [634, 324] width 1014 height 443
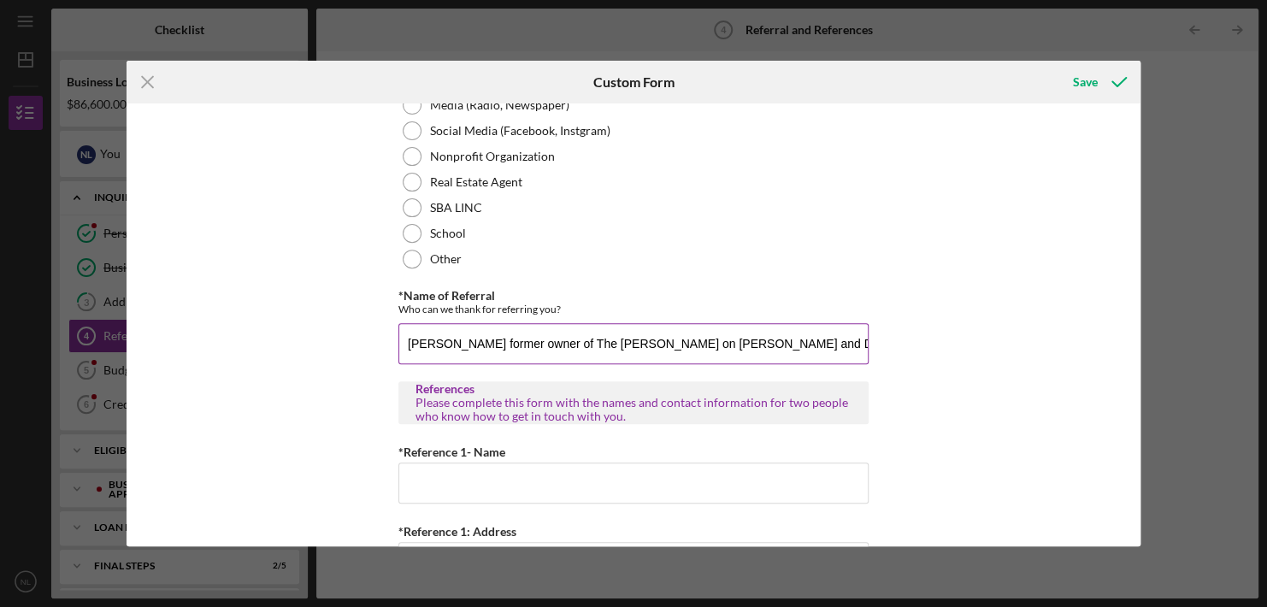
click at [765, 345] on input "[PERSON_NAME] former owner of The [PERSON_NAME] on [PERSON_NAME] and DeBaliviere" at bounding box center [633, 343] width 470 height 41
type input "[PERSON_NAME] former owner of The [PERSON_NAME] on [PERSON_NAME] and DeBalivier…"
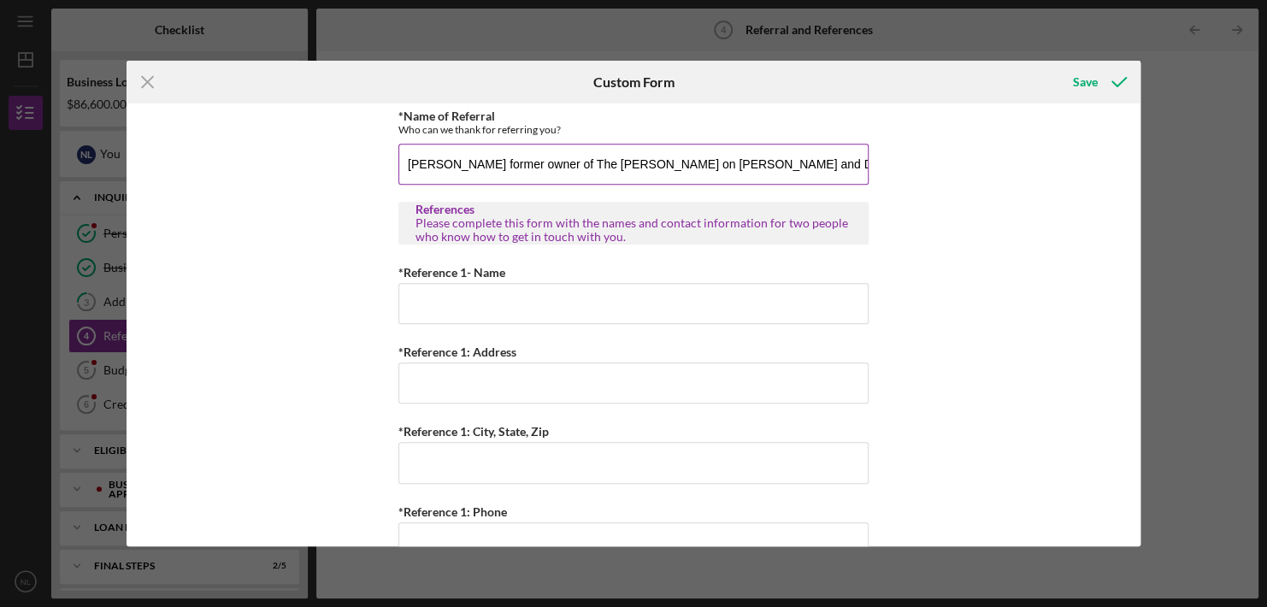
scroll to position [448, 0]
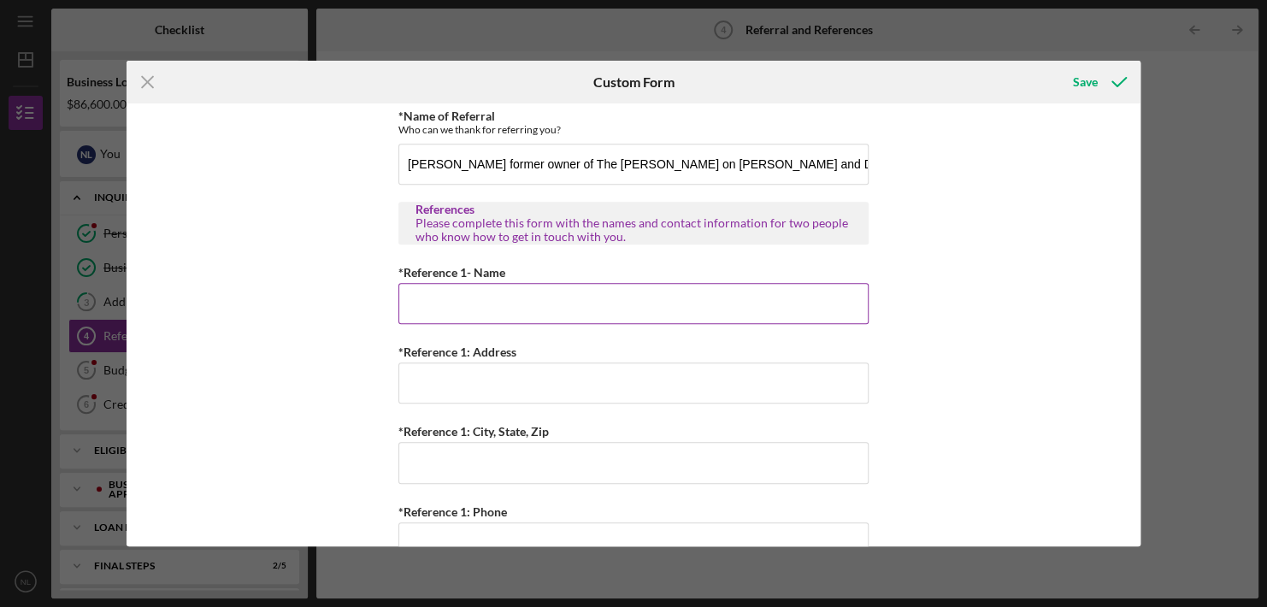
click at [486, 308] on input "*Reference 1- Name" at bounding box center [633, 303] width 470 height 41
type input "+"
click at [486, 308] on input "+" at bounding box center [633, 303] width 470 height 41
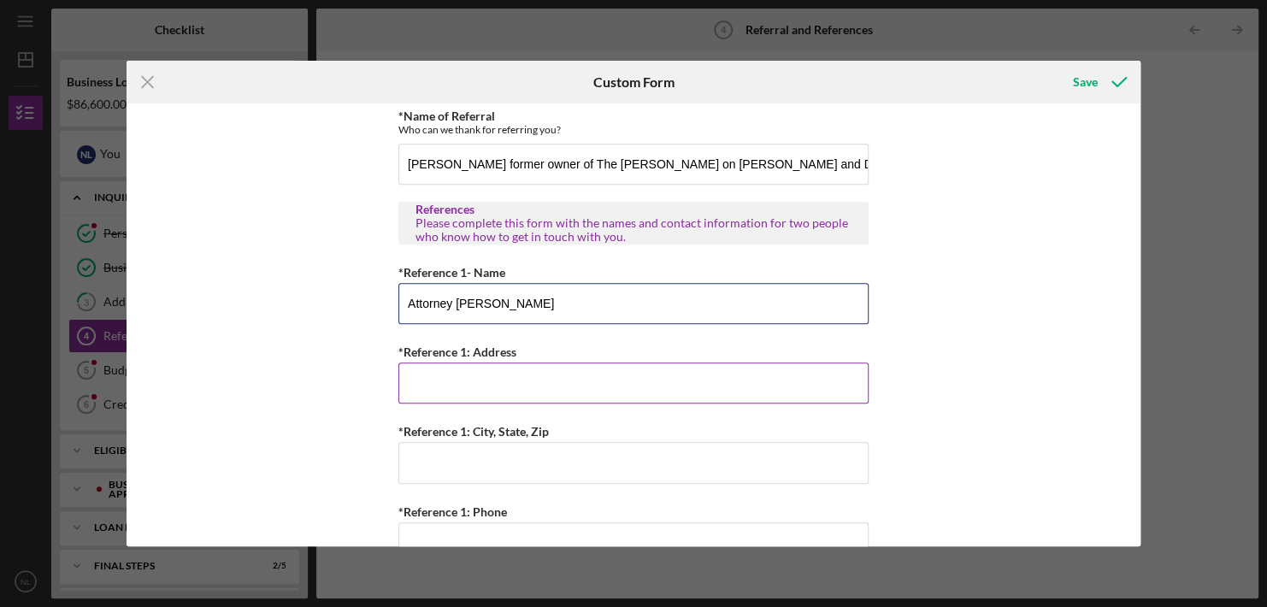
type input "Attorney [PERSON_NAME]"
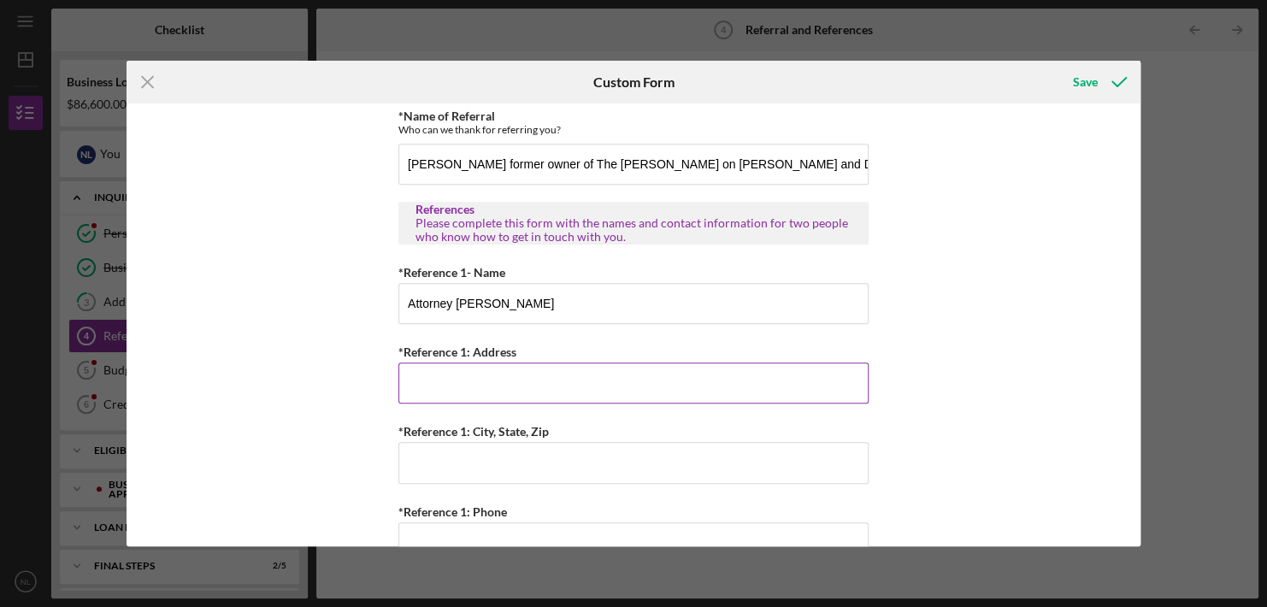
click at [449, 380] on input "*Reference 1: Address" at bounding box center [633, 382] width 470 height 41
type input "[STREET_ADDRESS]"
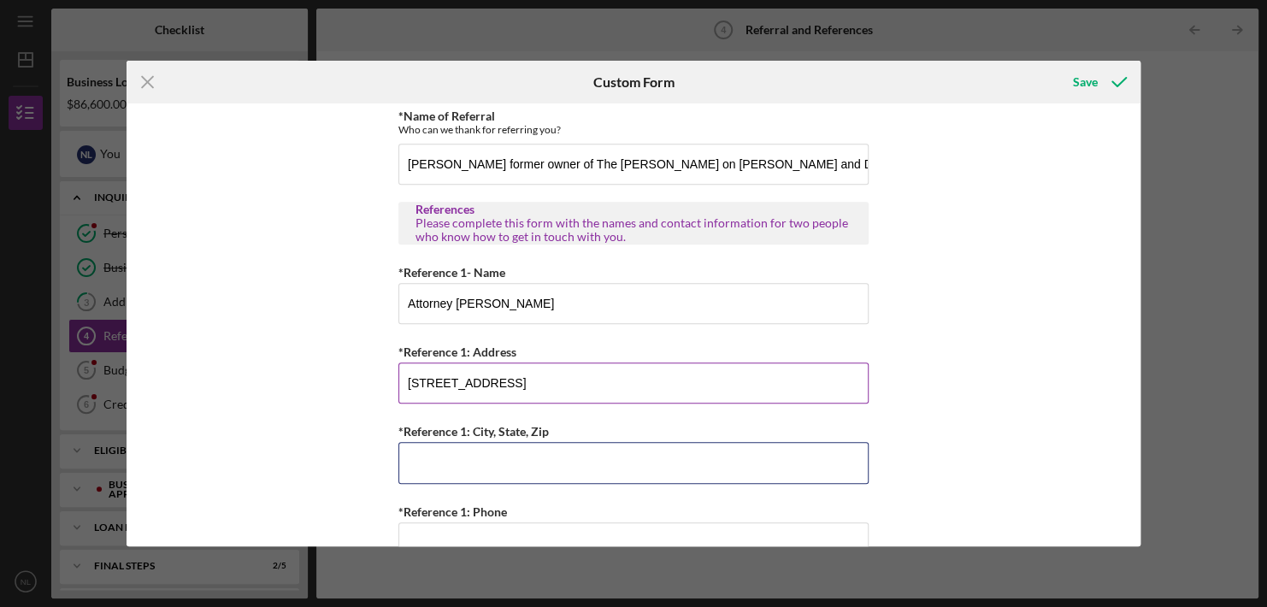
type input "[GEOGRAPHIC_DATA][PERSON_NAME]"
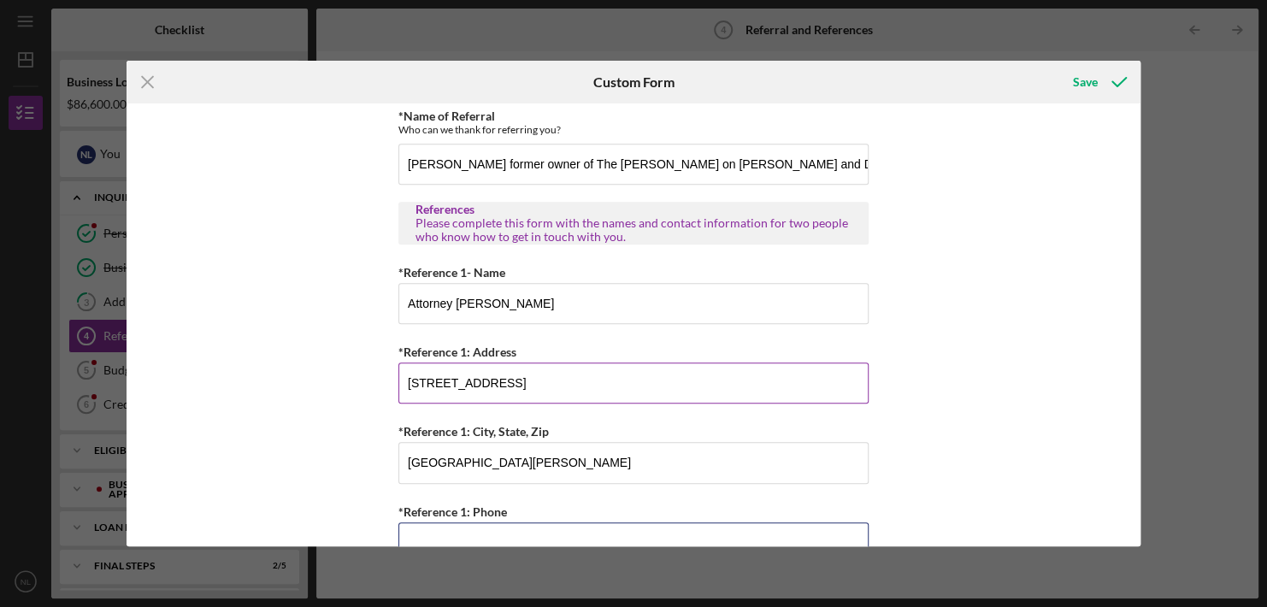
type input "[PHONE_NUMBER]"
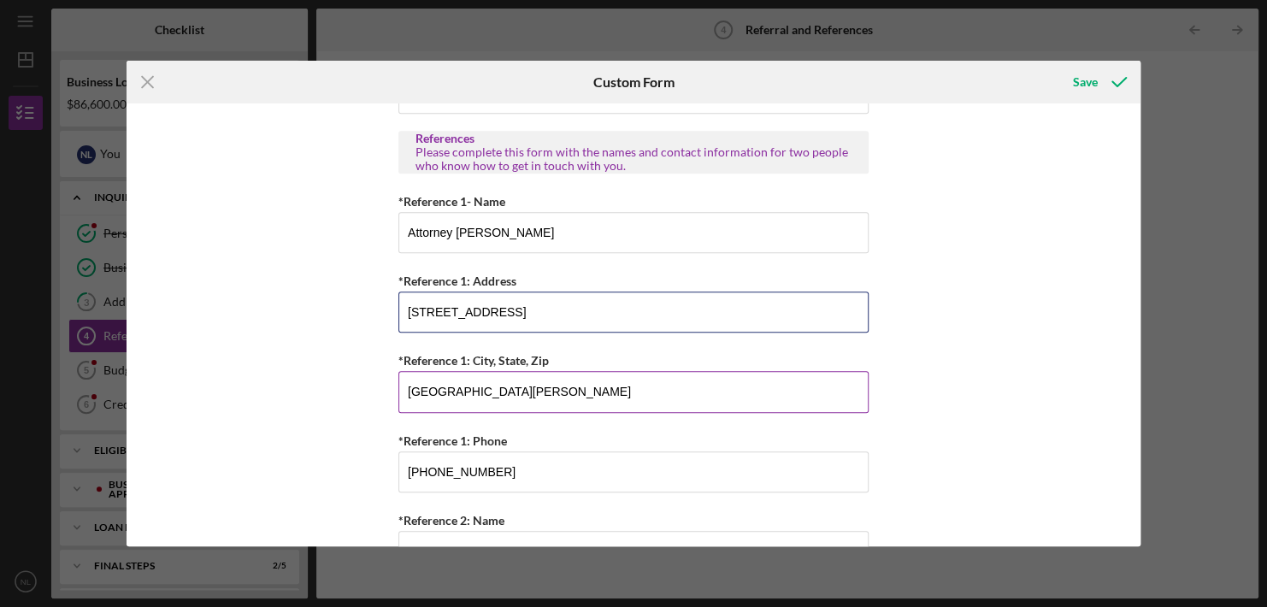
scroll to position [520, 0]
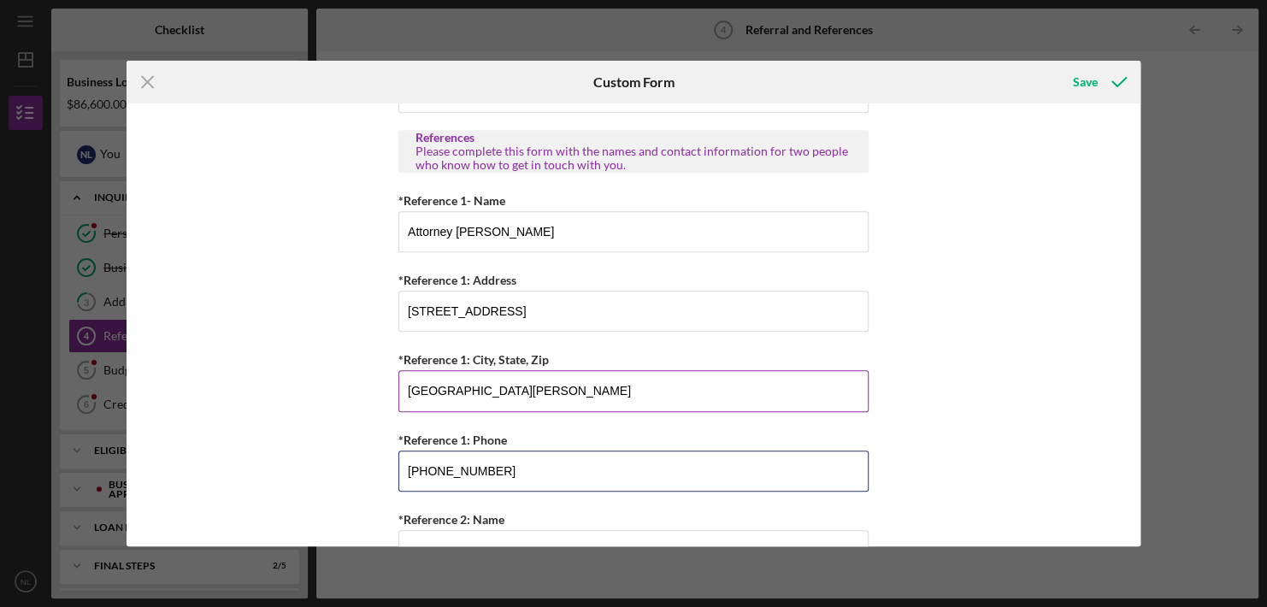
click at [537, 471] on input "[PHONE_NUMBER]" at bounding box center [633, 470] width 470 height 41
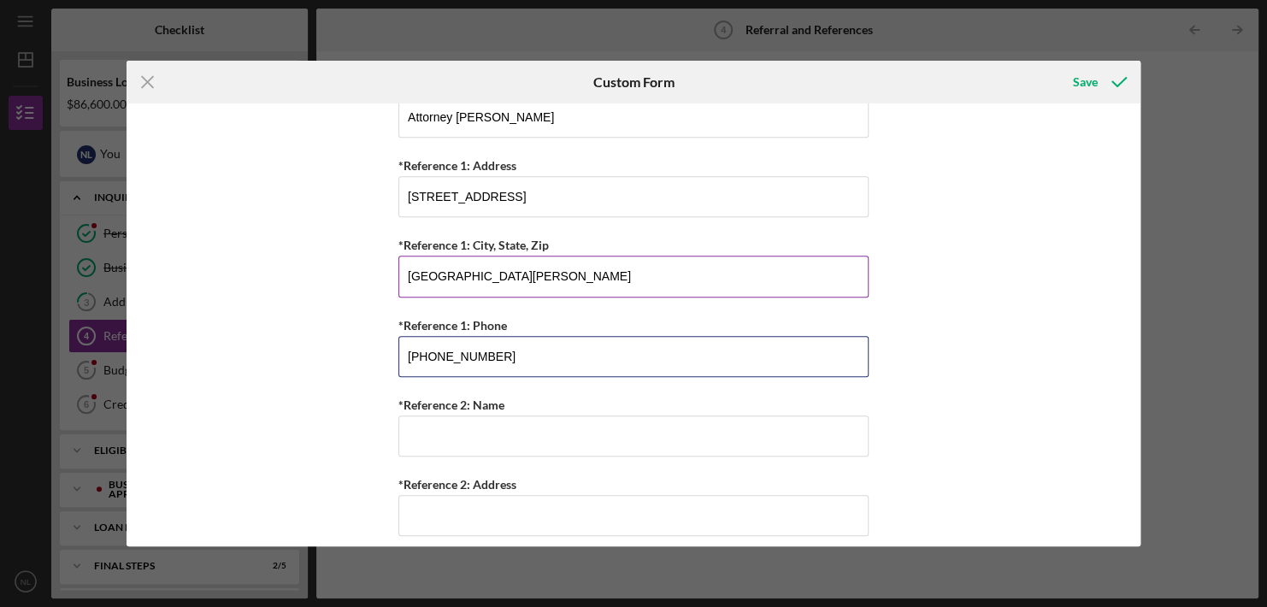
scroll to position [646, 0]
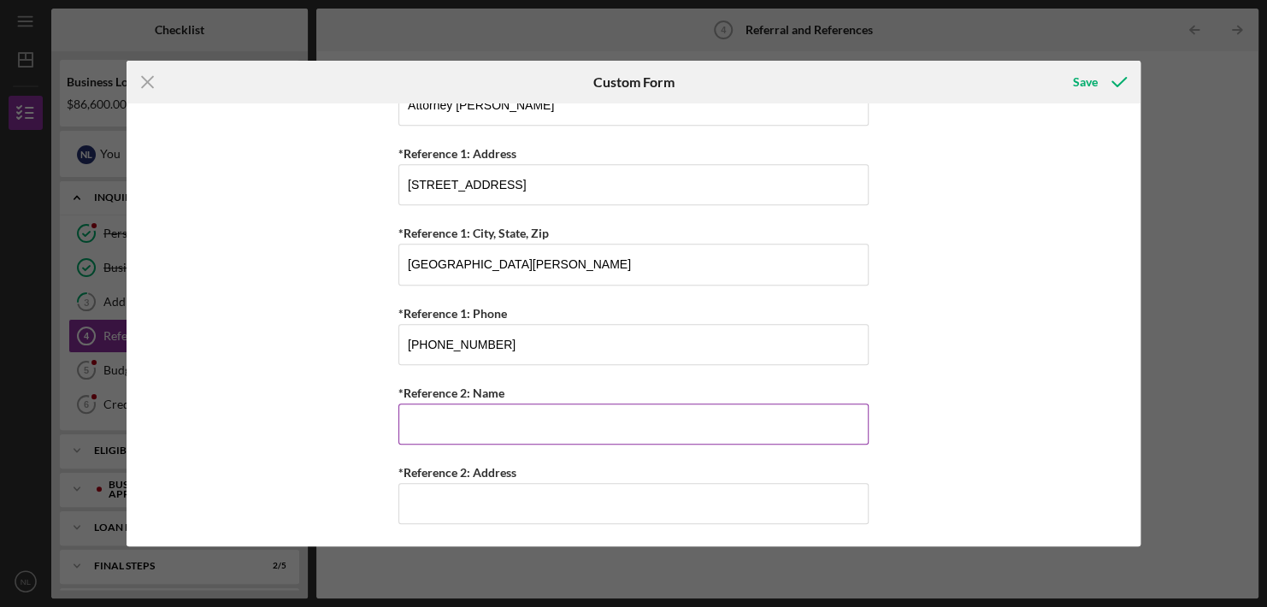
click at [450, 410] on input "*Reference 2: Name" at bounding box center [633, 423] width 470 height 41
click at [413, 117] on input "Attorney [PERSON_NAME]" at bounding box center [633, 105] width 470 height 41
click at [414, 421] on input "*Reference 2: Name" at bounding box center [633, 423] width 470 height 41
